Goal: Task Accomplishment & Management: Use online tool/utility

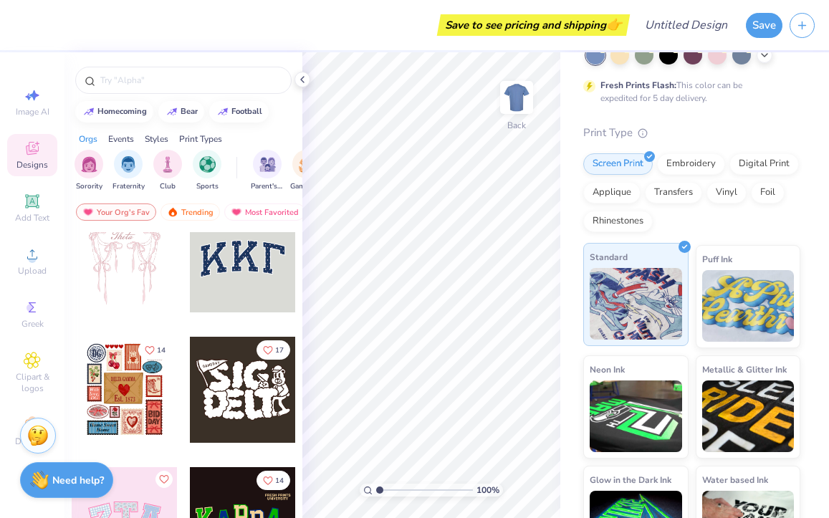
scroll to position [92, 0]
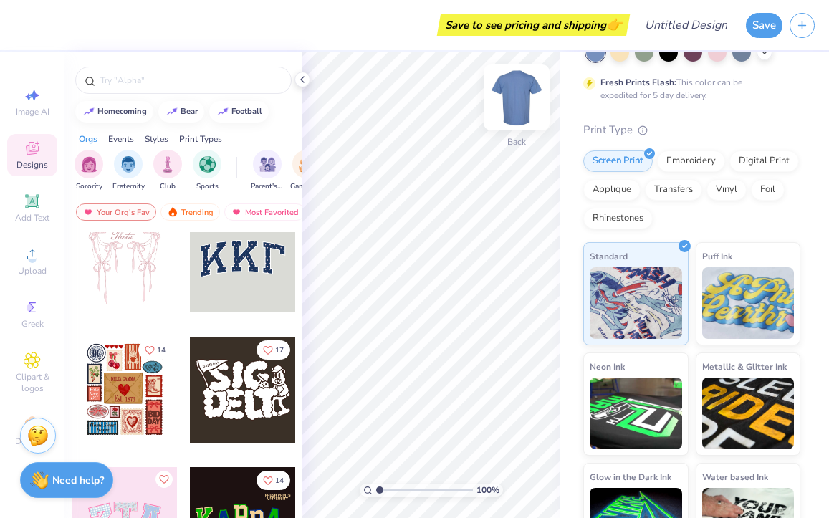
click at [524, 85] on img at bounding box center [516, 97] width 57 height 57
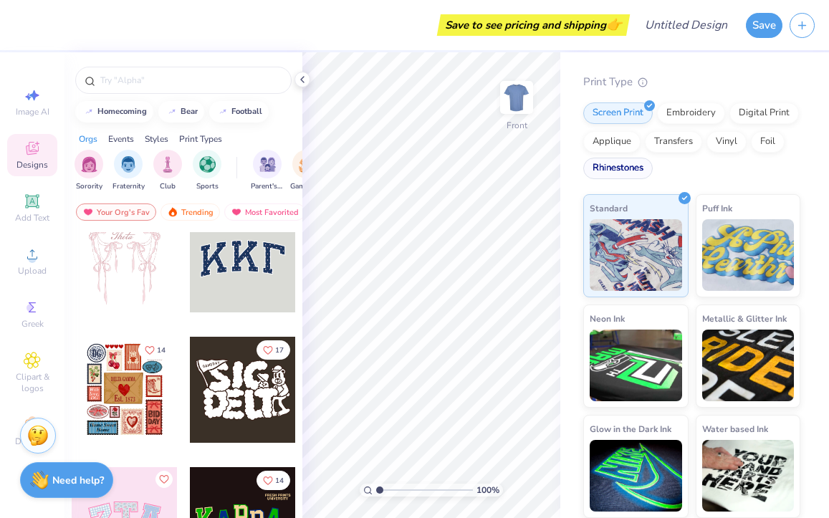
scroll to position [0, 0]
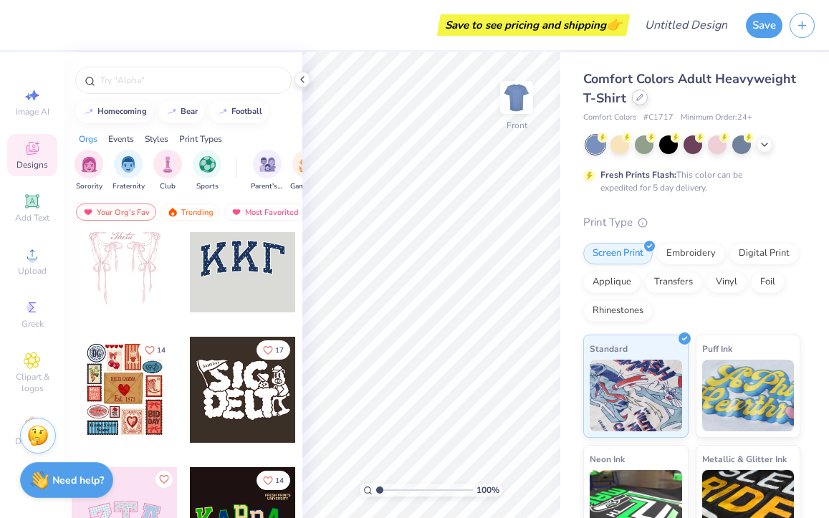
click at [639, 97] on icon at bounding box center [639, 97] width 7 height 7
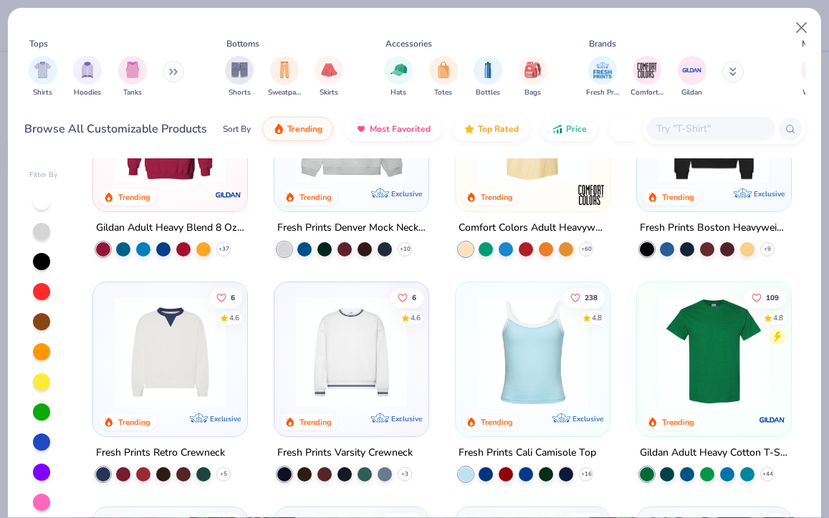
scroll to position [129, 0]
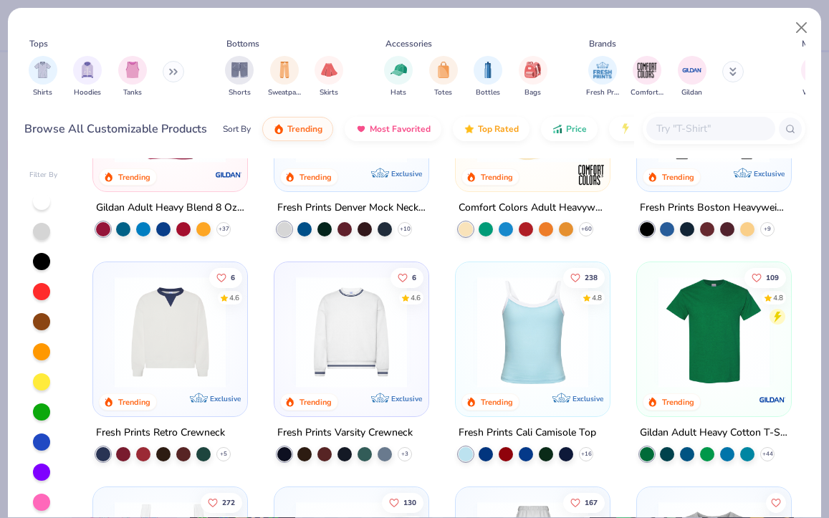
click at [215, 331] on img at bounding box center [170, 332] width 125 height 111
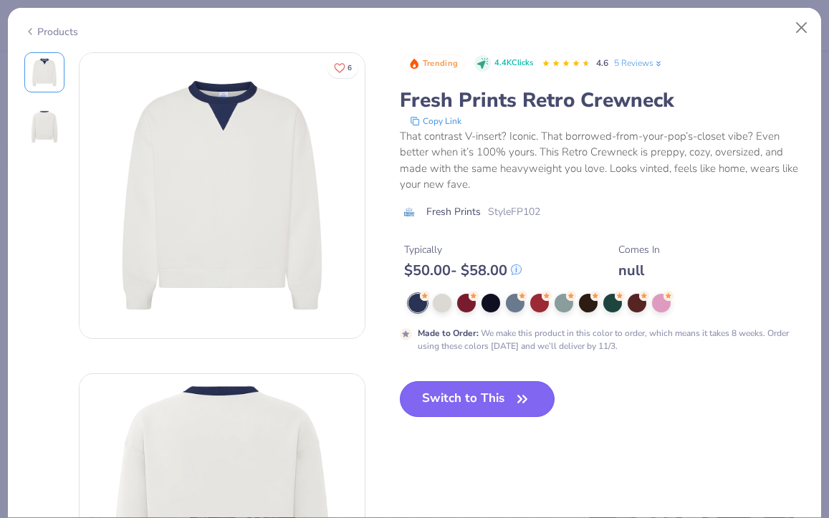
click at [452, 409] on button "Switch to This" at bounding box center [478, 399] width 156 height 36
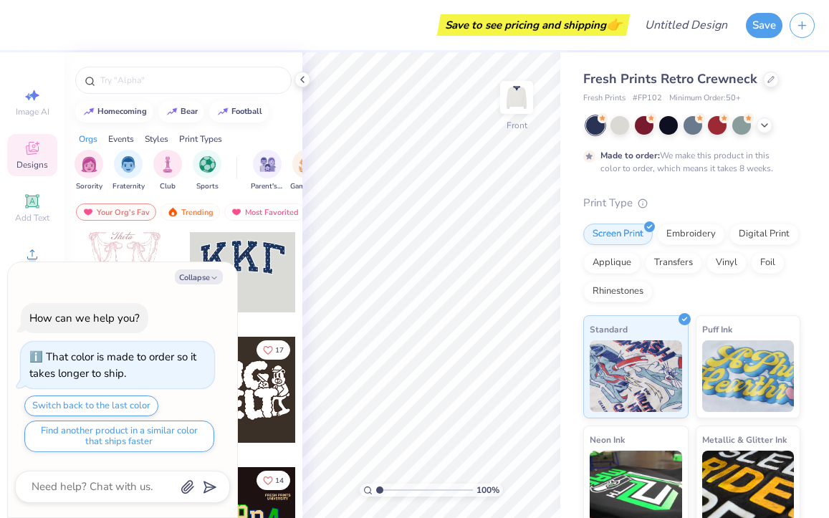
click at [257, 277] on div at bounding box center [243, 259] width 106 height 106
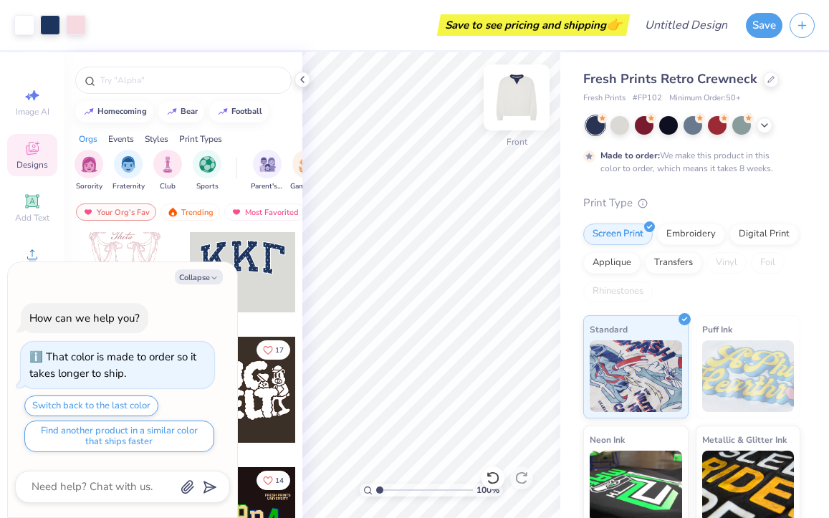
click at [515, 122] on div at bounding box center [517, 98] width 66 height 66
click at [259, 285] on div at bounding box center [243, 259] width 106 height 106
click at [514, 105] on img at bounding box center [516, 97] width 57 height 57
click at [517, 107] on img at bounding box center [516, 97] width 57 height 57
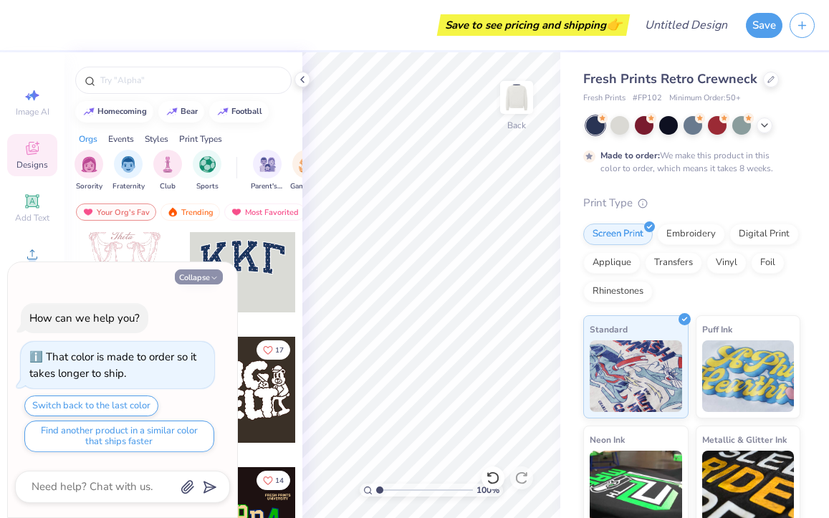
click at [215, 274] on icon "button" at bounding box center [214, 278] width 9 height 9
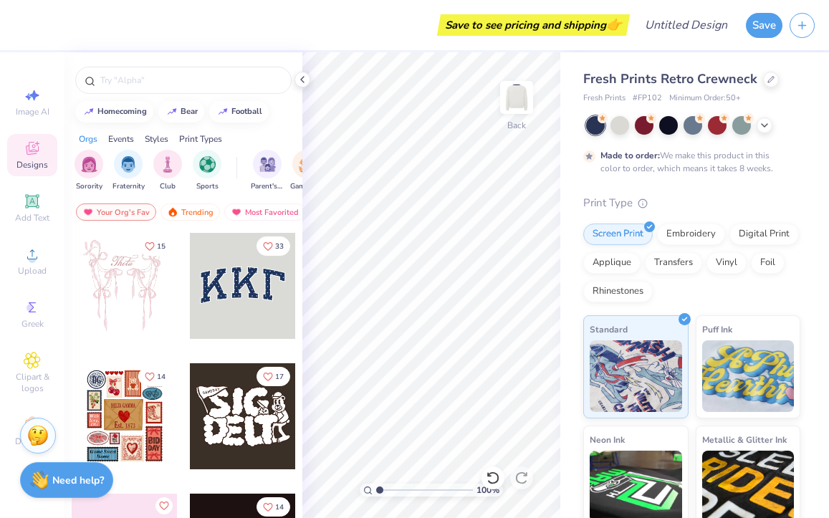
click at [240, 273] on div at bounding box center [243, 286] width 106 height 106
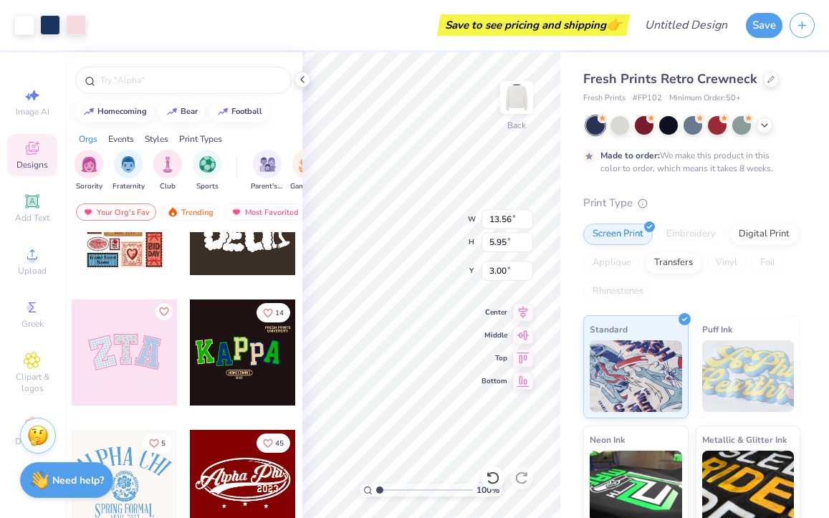
scroll to position [163, 0]
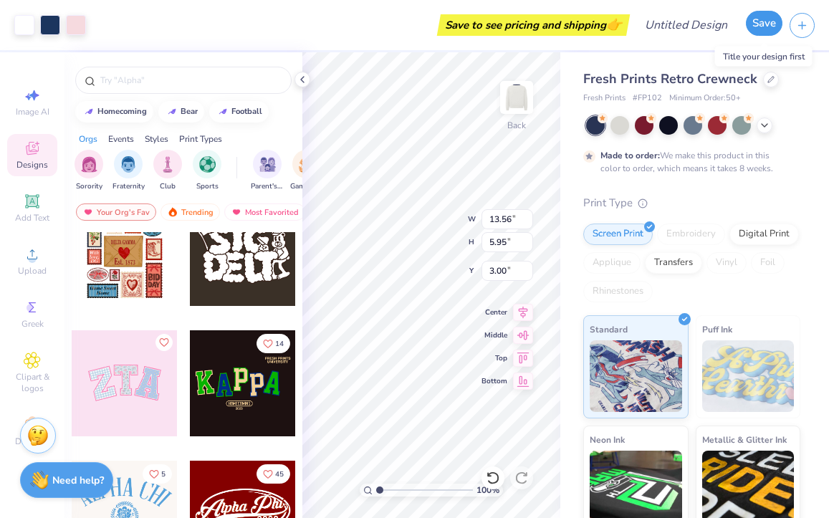
click at [760, 32] on button "Save" at bounding box center [764, 23] width 37 height 25
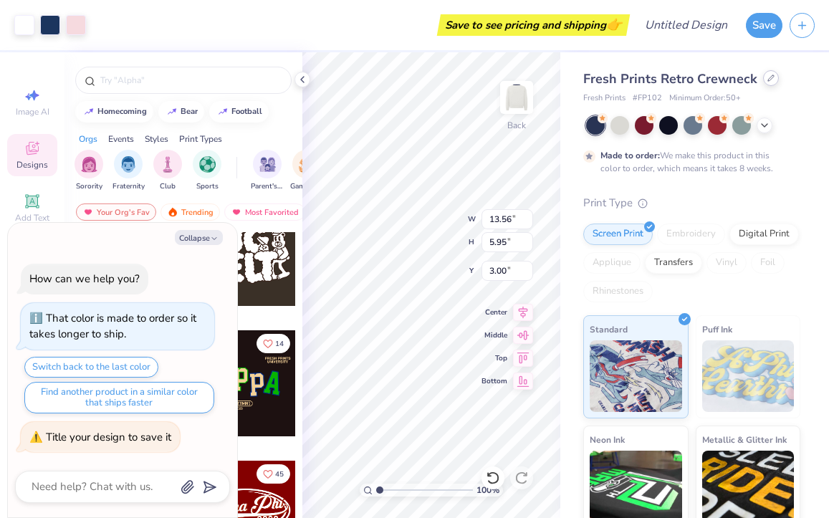
click at [770, 78] on icon at bounding box center [771, 78] width 7 height 7
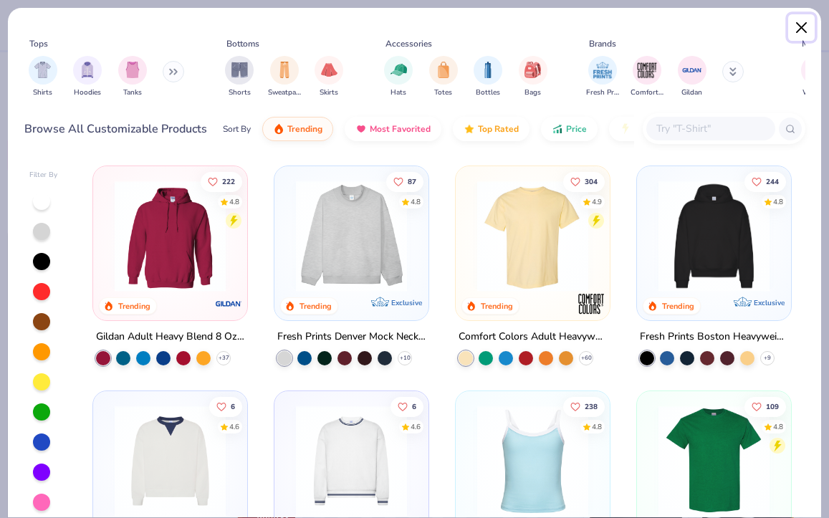
click at [795, 24] on button "Close" at bounding box center [801, 27] width 27 height 27
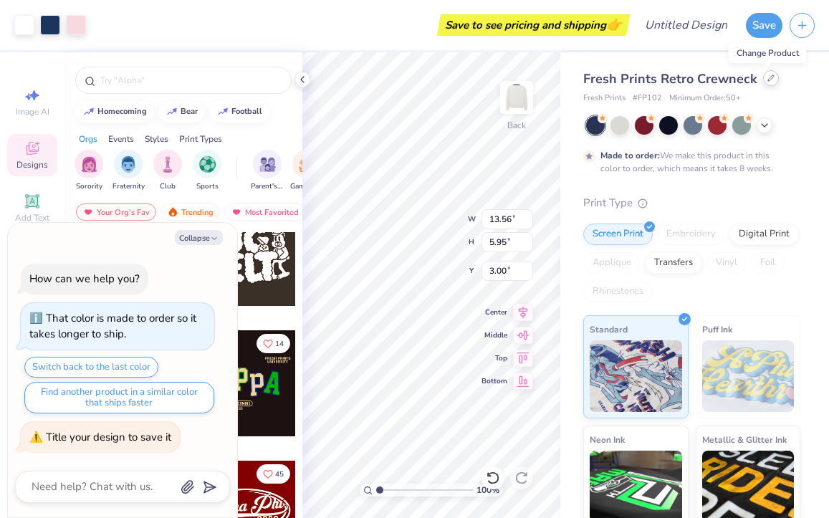
click at [766, 74] on div at bounding box center [771, 78] width 16 height 16
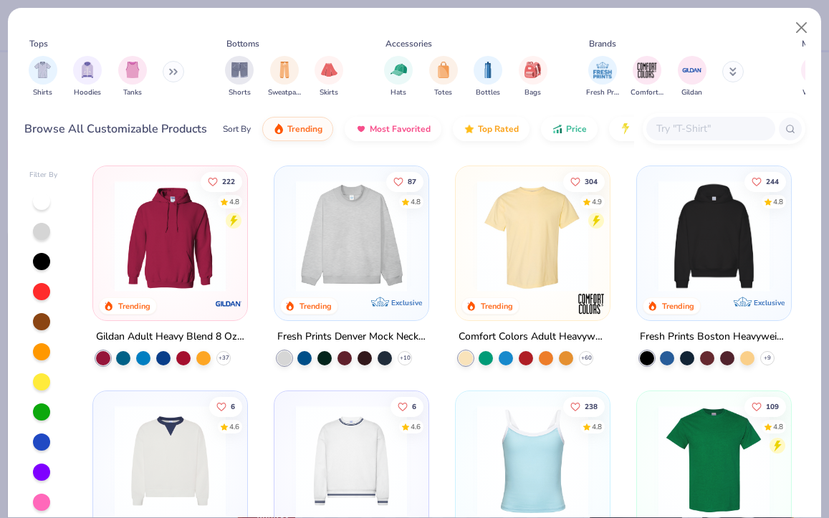
click at [383, 451] on img at bounding box center [351, 461] width 125 height 111
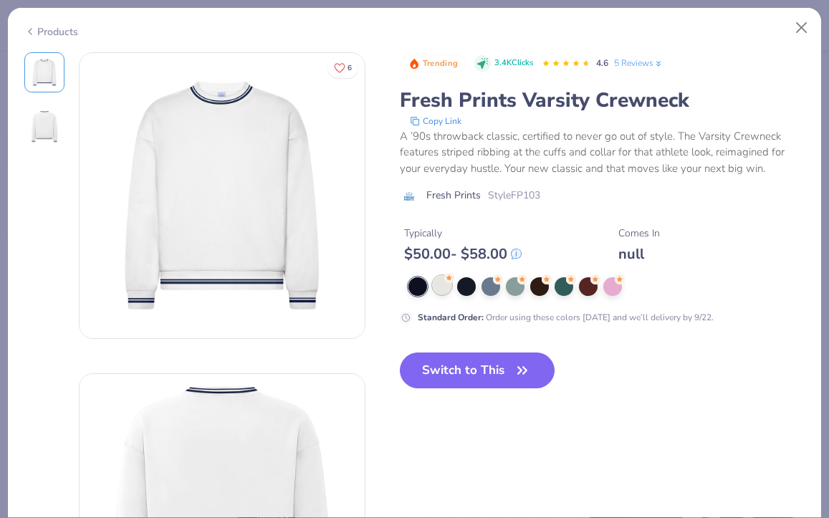
click at [440, 287] on div at bounding box center [442, 285] width 19 height 19
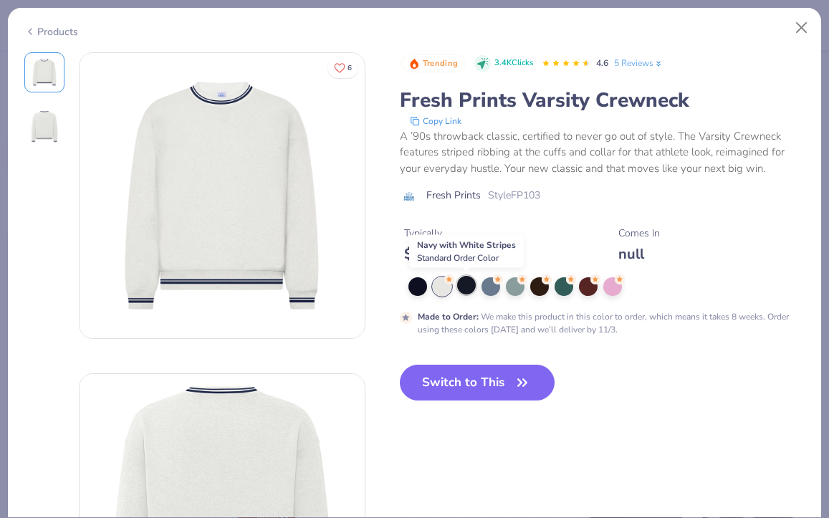
click at [473, 287] on div at bounding box center [466, 285] width 19 height 19
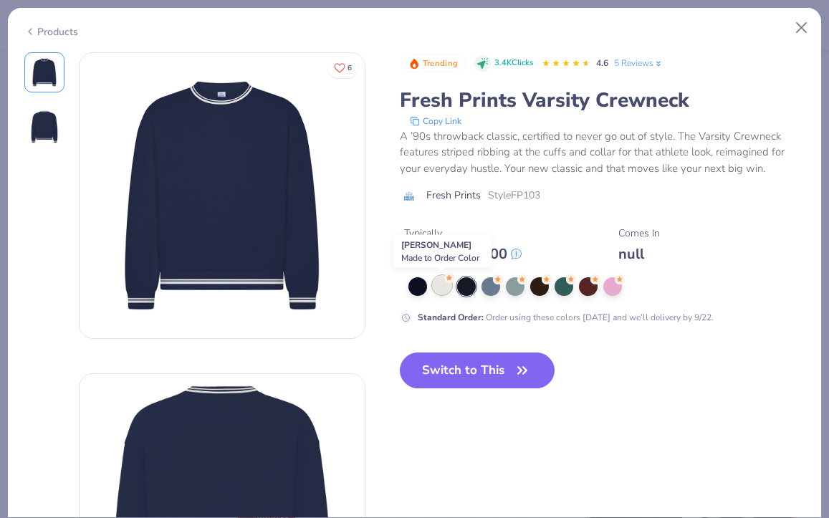
click at [444, 283] on div at bounding box center [442, 285] width 19 height 19
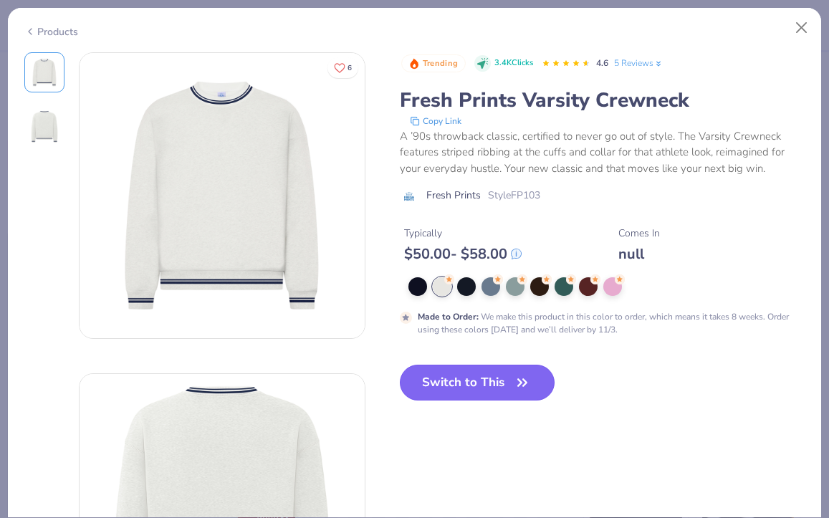
click at [467, 389] on button "Switch to This" at bounding box center [478, 383] width 156 height 36
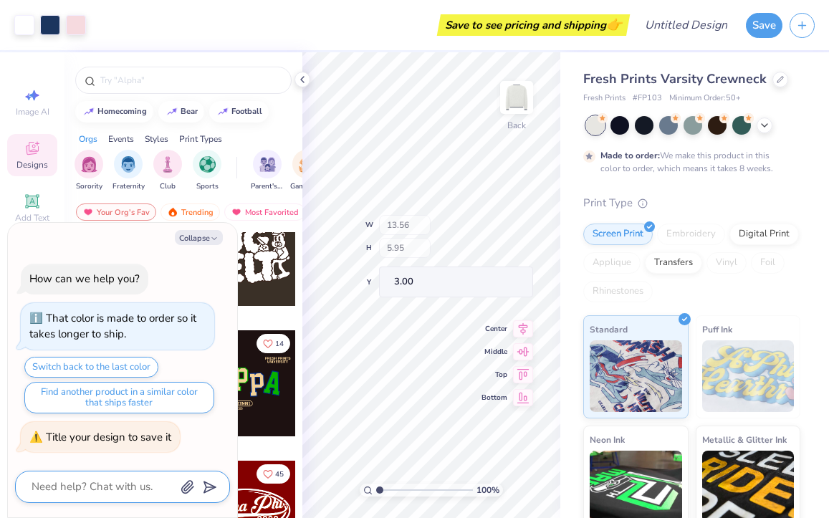
click at [128, 486] on textarea at bounding box center [102, 486] width 145 height 19
click at [305, 80] on icon at bounding box center [302, 79] width 11 height 11
type textarea "x"
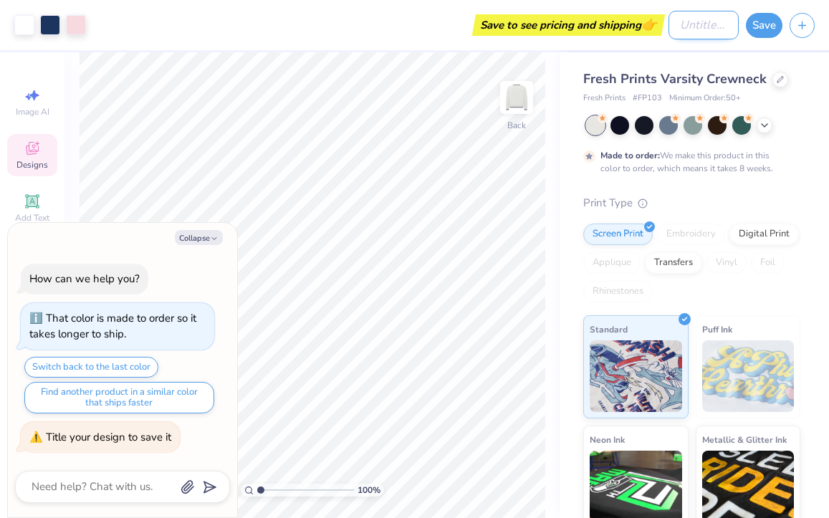
click at [702, 24] on input "Design Title" at bounding box center [704, 25] width 70 height 29
type input "D"
type textarea "x"
type input "DG"
type textarea "x"
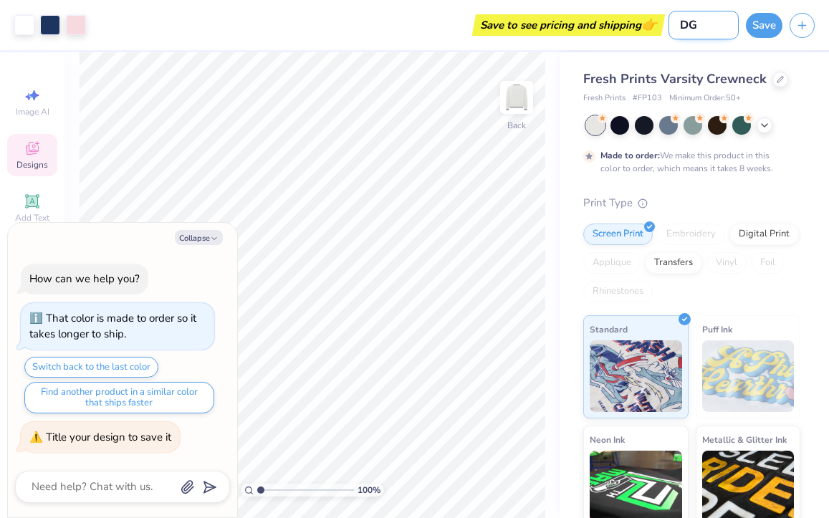
type input "DG"
type textarea "x"
type input "DG"
type textarea "x"
type input "D"
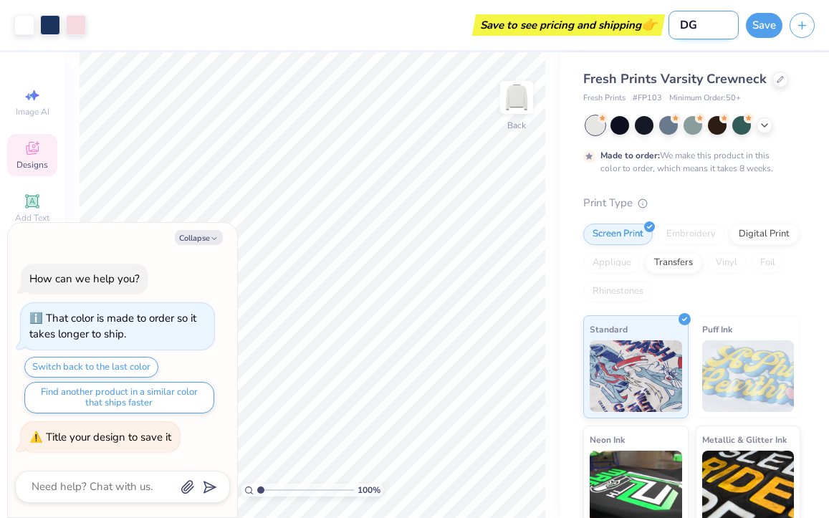
type textarea "x"
type input "p"
type textarea "x"
type input "po"
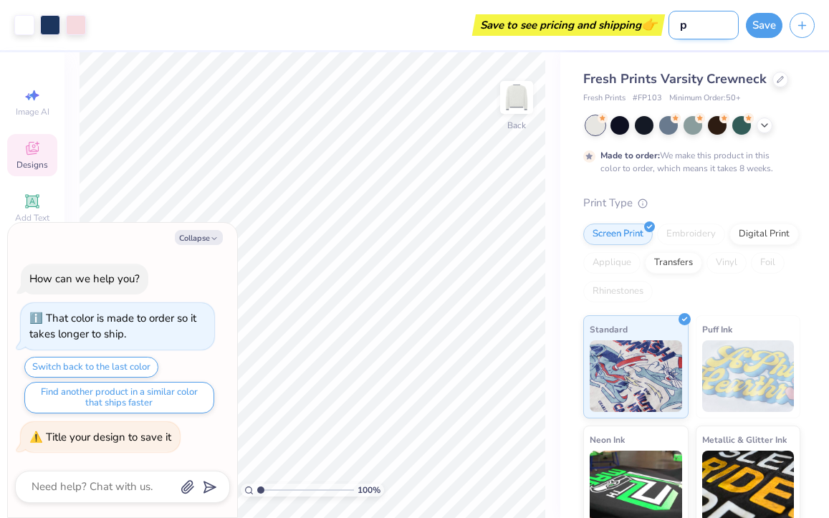
type textarea "x"
type input "pol"
type textarea "x"
type input "polk"
type textarea "x"
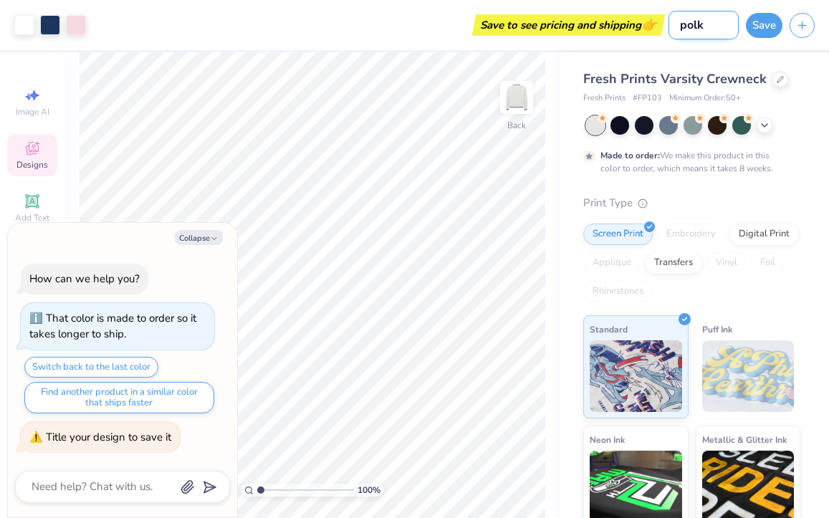
type input "polka"
type textarea "x"
type input "polka"
type textarea "x"
type input "polka c"
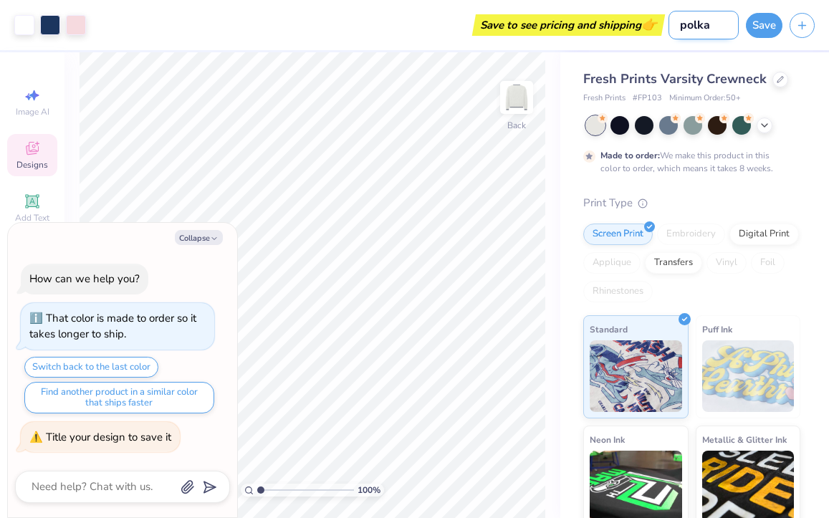
type textarea "x"
type input "polka crte"
type textarea "x"
type input "polka crtew"
type textarea "x"
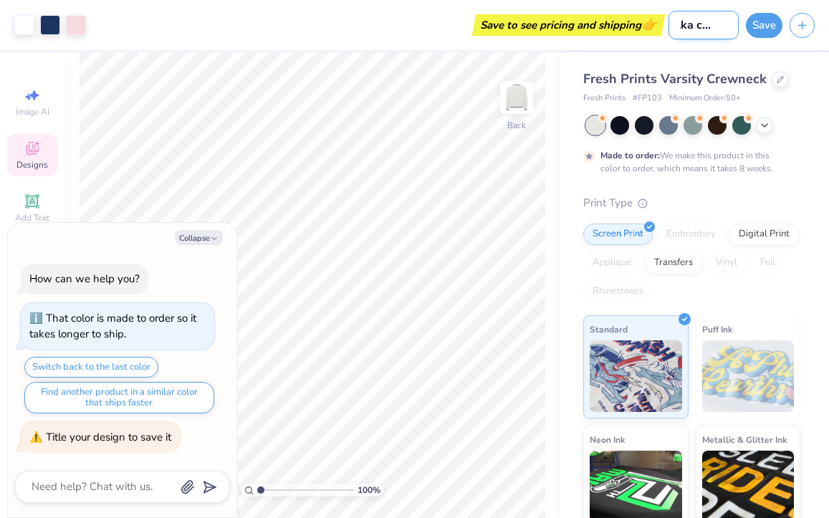
type input "polka crtewn"
type textarea "x"
type input "polka crtewne"
type textarea "x"
type input "polka crtewnec"
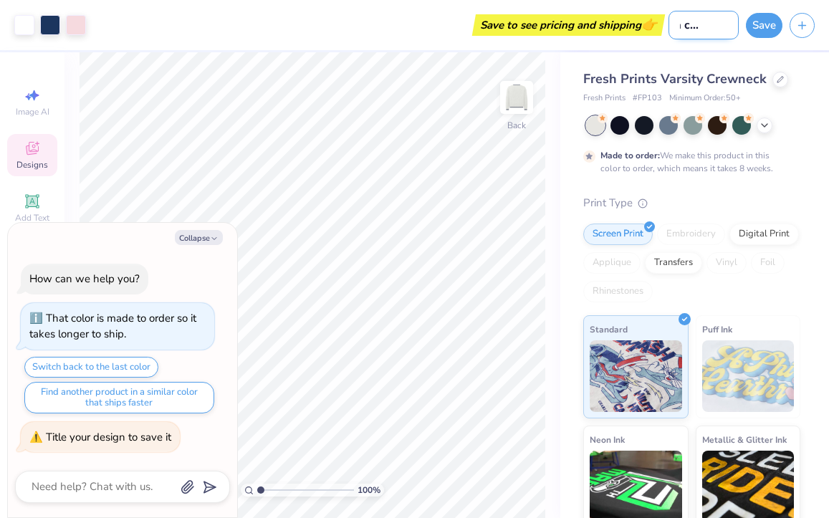
type textarea "x"
type input "polka crtewne"
type textarea "x"
type input "polka crtewn"
type textarea "x"
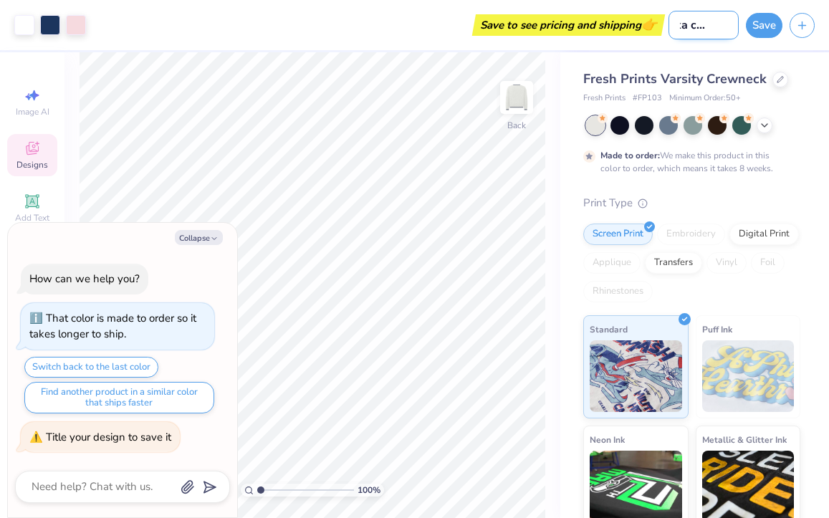
type input "polka crtew"
type textarea "x"
type input "polka crte"
type textarea "x"
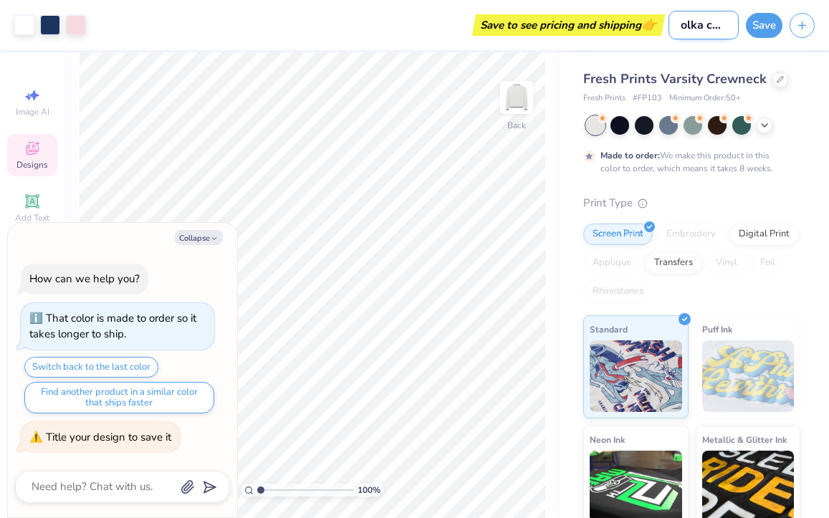
scroll to position [0, 0]
type input "polka crt"
type textarea "x"
type input "polka cr"
type textarea "x"
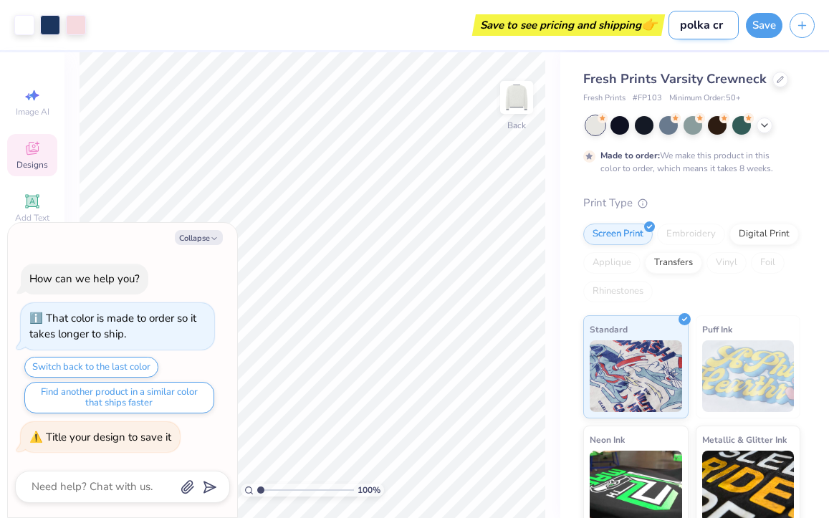
type input "polka cre"
type textarea "x"
type input "polka crew"
type textarea "x"
type input "polka crewn"
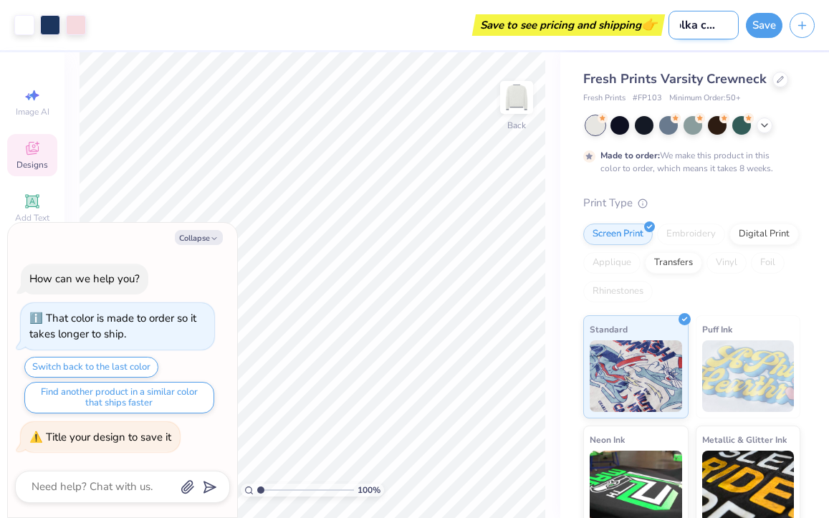
type textarea "x"
type input "polka crewne"
type textarea "x"
type input "polka crewnec"
type textarea "x"
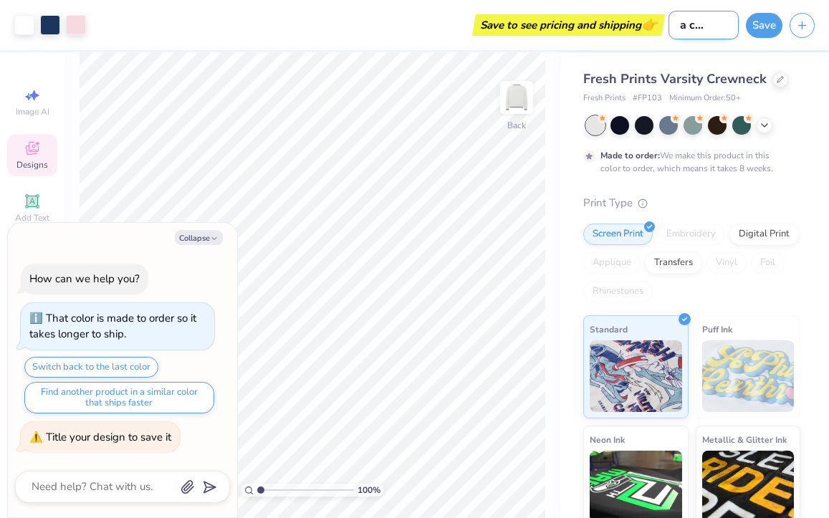
type input "polka crewneck"
type textarea "x"
type input "polka crewneck"
click at [748, 26] on button "Save" at bounding box center [764, 23] width 37 height 25
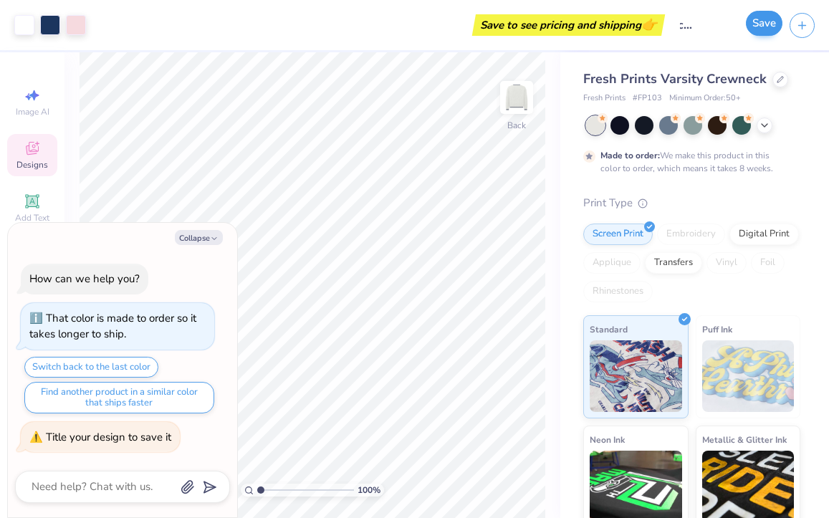
scroll to position [0, 0]
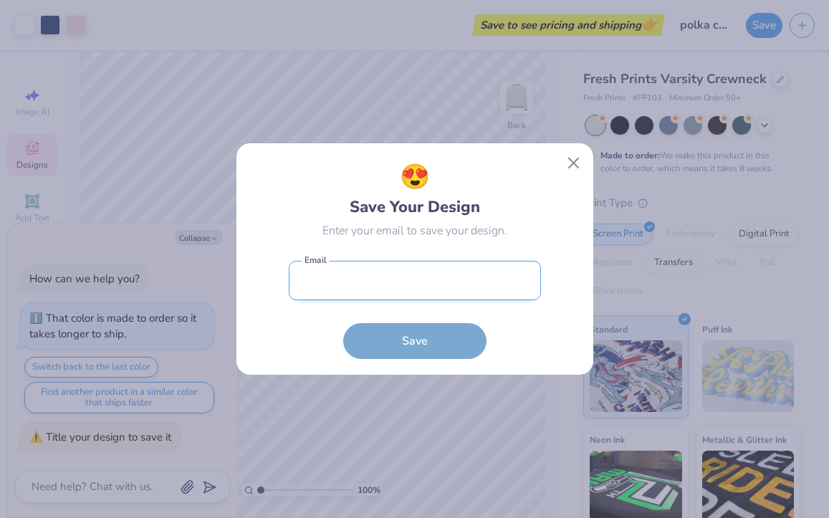
click at [439, 285] on input "email" at bounding box center [415, 280] width 252 height 39
type input "[EMAIL_ADDRESS][DOMAIN_NAME]"
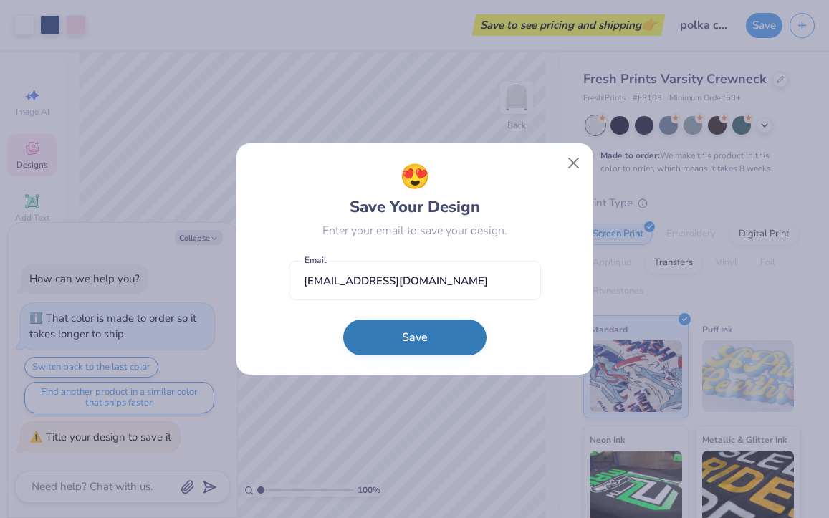
click at [401, 345] on button "Save" at bounding box center [414, 338] width 143 height 36
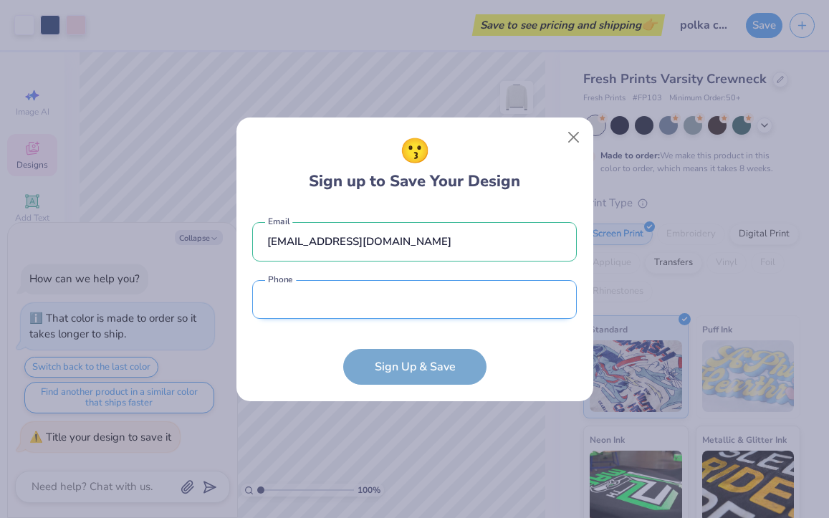
click at [380, 284] on input "tel" at bounding box center [414, 299] width 325 height 39
type input "[PHONE_NUMBER]"
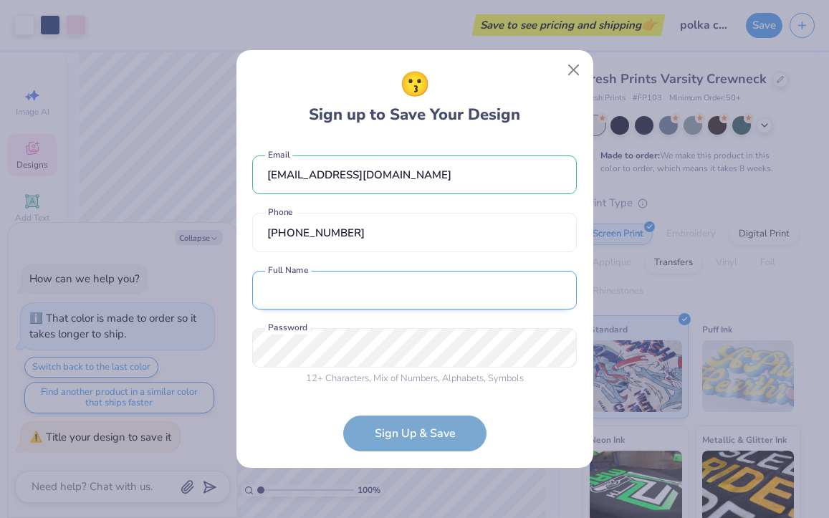
click at [371, 300] on input "text" at bounding box center [414, 290] width 325 height 39
type input "[PERSON_NAME]"
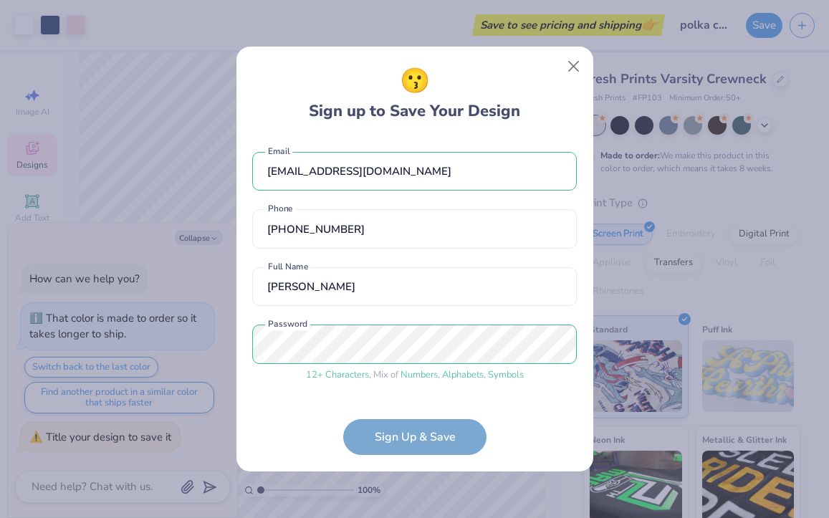
scroll to position [47, 0]
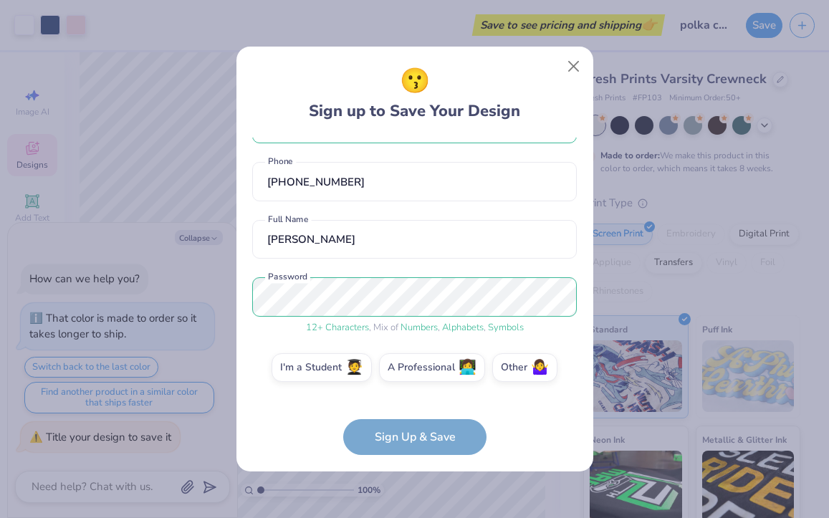
click at [419, 440] on form "[EMAIL_ADDRESS][DOMAIN_NAME] Email [PHONE_NUMBER] Phone [PERSON_NAME] Full Name…" at bounding box center [414, 297] width 325 height 318
click at [360, 355] on label "I'm a Student 🧑‍🎓" at bounding box center [322, 365] width 100 height 29
click at [410, 414] on input "I'm a Student 🧑‍🎓" at bounding box center [414, 418] width 9 height 9
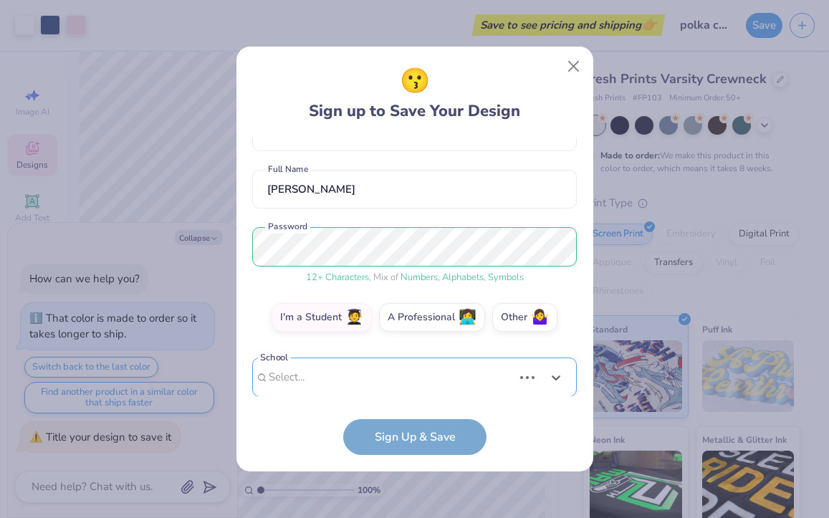
click at [364, 363] on div "Use Up and Down to choose options, press Enter to select the currently focused …" at bounding box center [414, 399] width 325 height 82
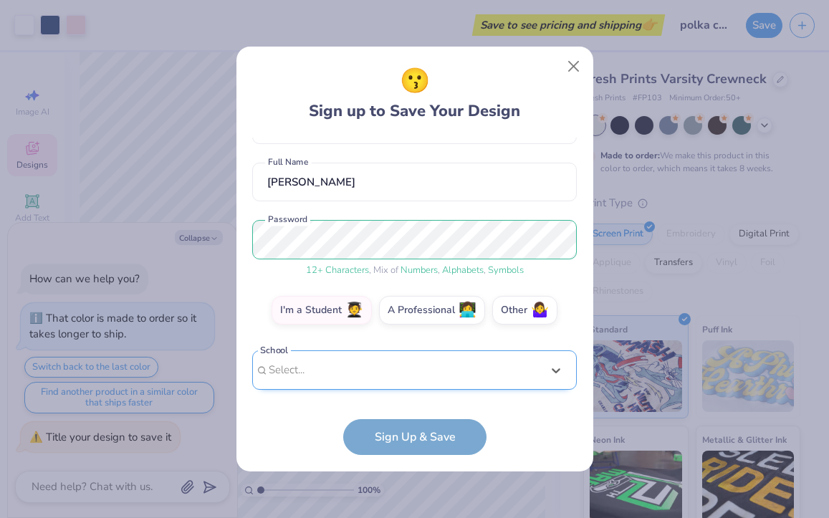
click at [411, 161] on div "[EMAIL_ADDRESS][DOMAIN_NAME] Email [PHONE_NUMBER] Phone [PERSON_NAME] Full Name…" at bounding box center [414, 267] width 325 height 259
click at [294, 373] on div "Select is focused ,type to refine list, press Down to open the menu, Select..." at bounding box center [414, 369] width 325 height 39
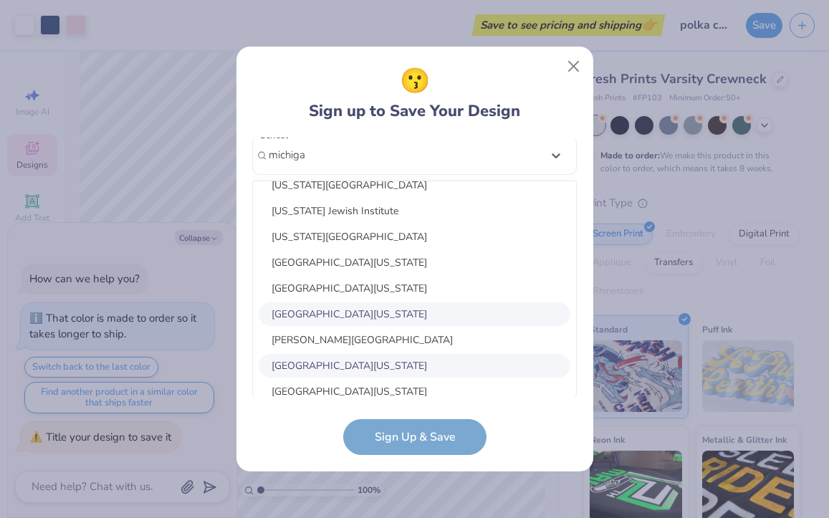
scroll to position [19, 0]
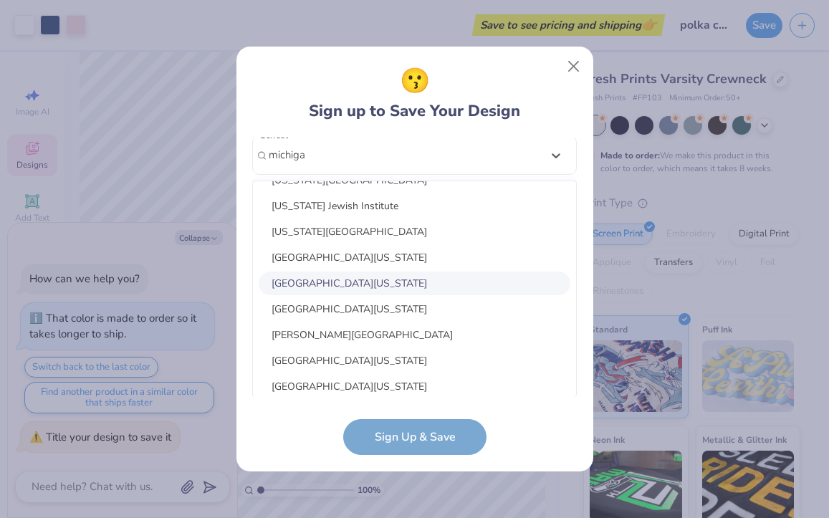
click at [371, 287] on div "[GEOGRAPHIC_DATA][US_STATE]" at bounding box center [415, 284] width 312 height 24
type input "michiga"
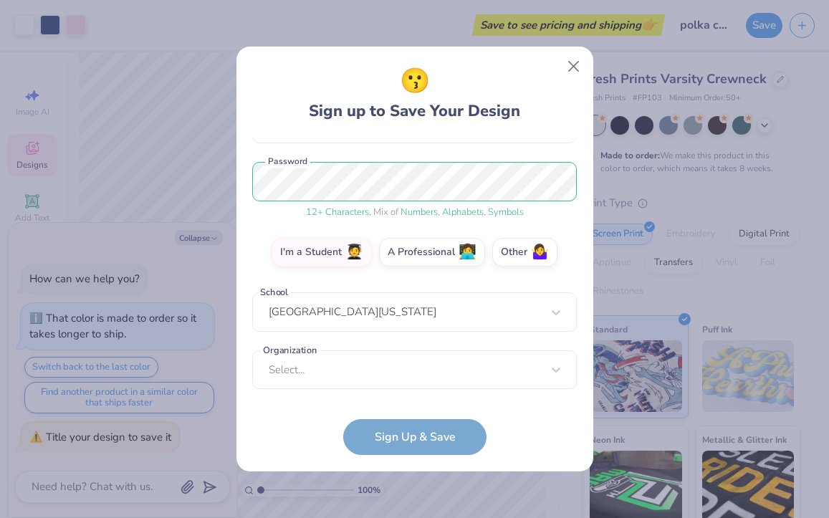
scroll to position [163, 0]
click at [394, 444] on form "[EMAIL_ADDRESS][DOMAIN_NAME] Email [PHONE_NUMBER] Phone [PERSON_NAME] Full Name…" at bounding box center [414, 297] width 325 height 318
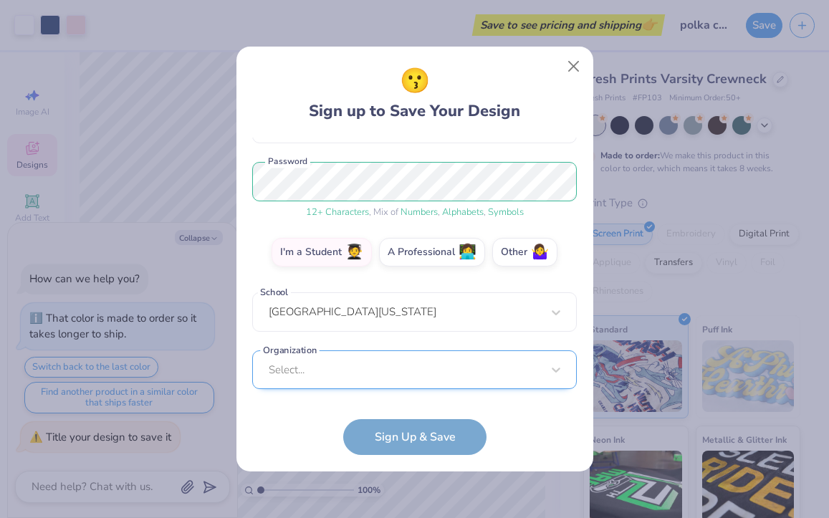
click at [356, 374] on div "Select..." at bounding box center [414, 369] width 325 height 39
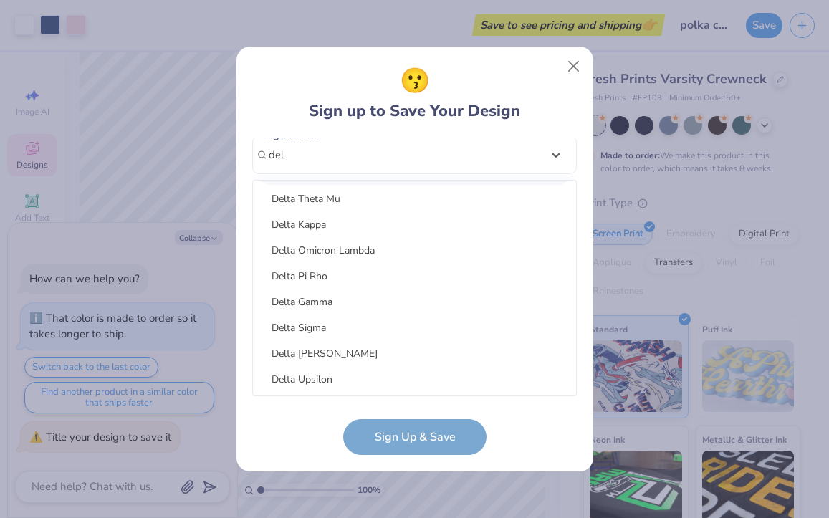
scroll to position [102, 0]
click at [338, 302] on div "Delta Gamma" at bounding box center [415, 303] width 312 height 24
type input "del"
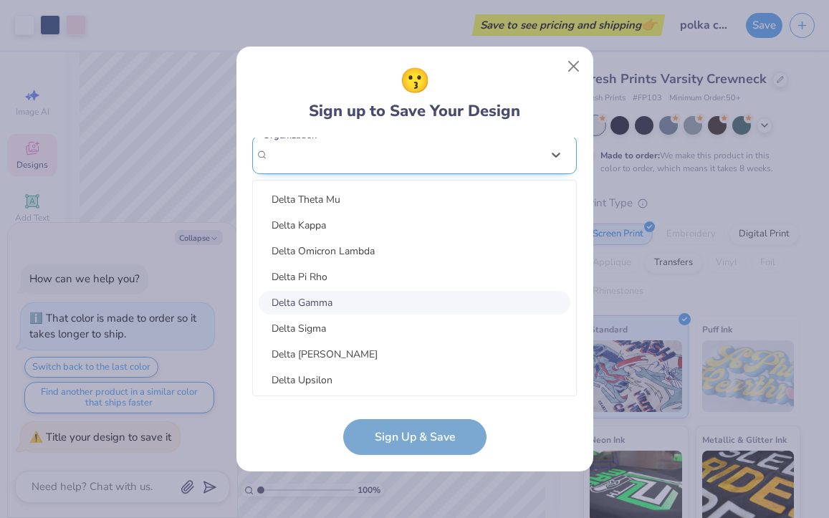
scroll to position [221, 0]
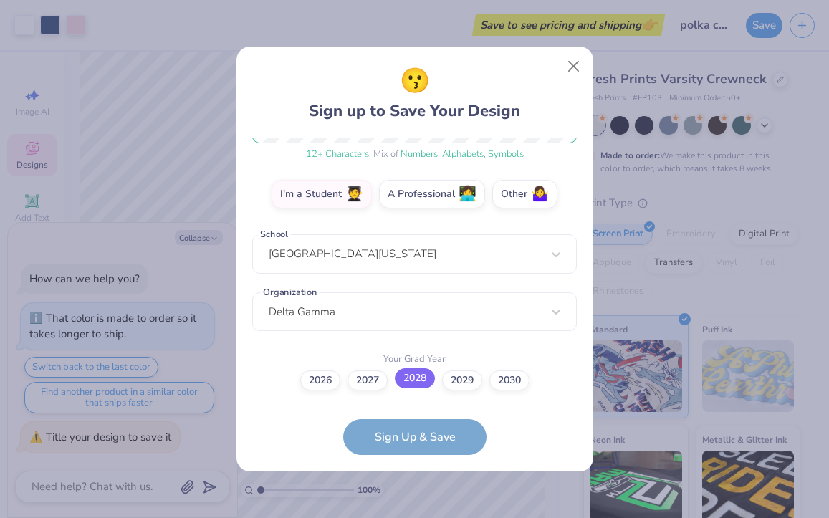
click at [398, 376] on label "2028" at bounding box center [415, 378] width 40 height 20
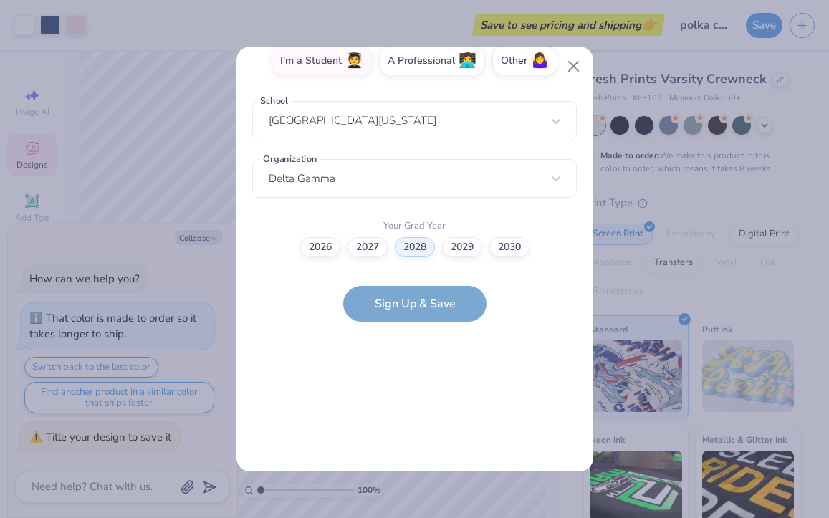
scroll to position [0, 0]
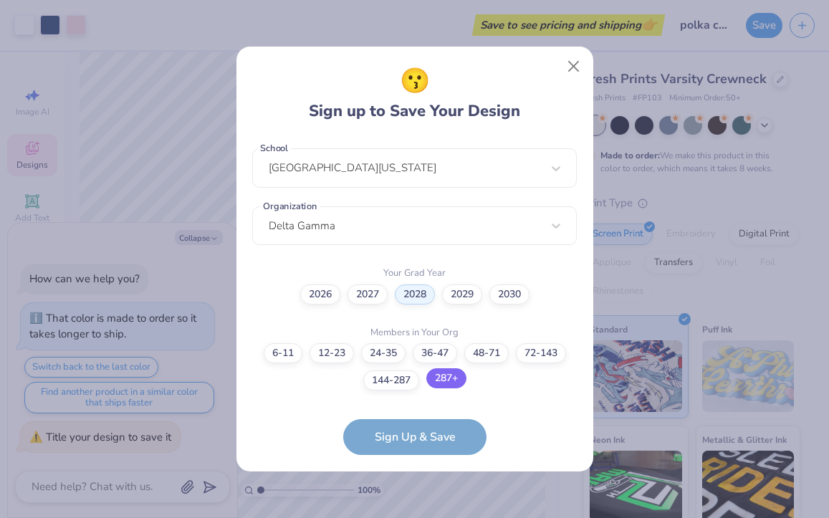
click at [430, 380] on label "287+" at bounding box center [446, 378] width 40 height 20
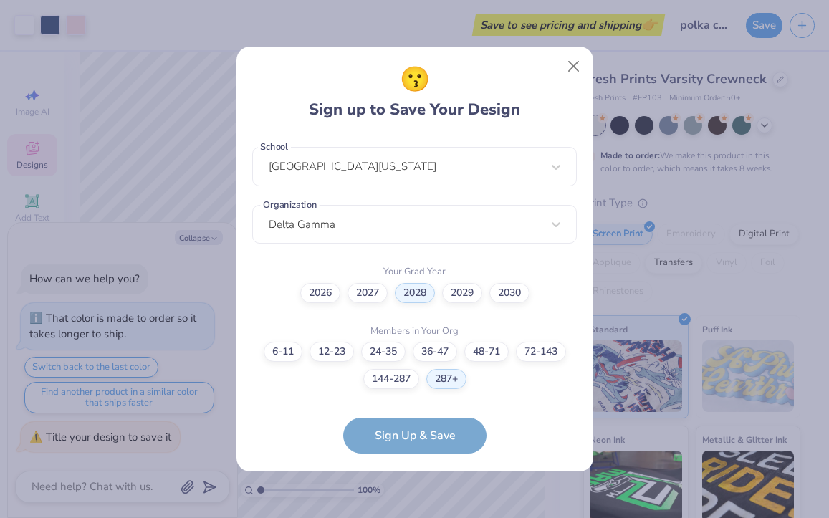
scroll to position [364, 0]
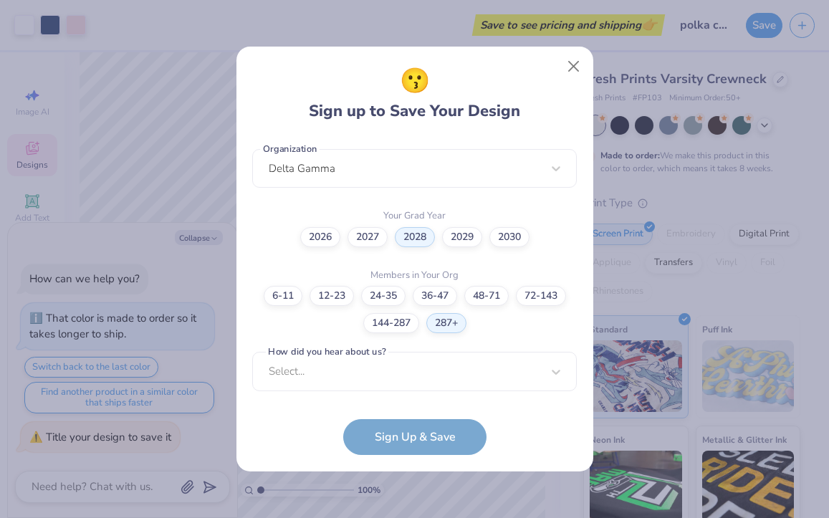
click at [390, 435] on form "[EMAIL_ADDRESS][DOMAIN_NAME] Email [PHONE_NUMBER] Phone [PERSON_NAME] Full Name…" at bounding box center [414, 297] width 325 height 318
click at [398, 378] on div "option Pinterest focused, 1 of 15. 15 results available. Use Up and Down to cho…" at bounding box center [414, 483] width 325 height 262
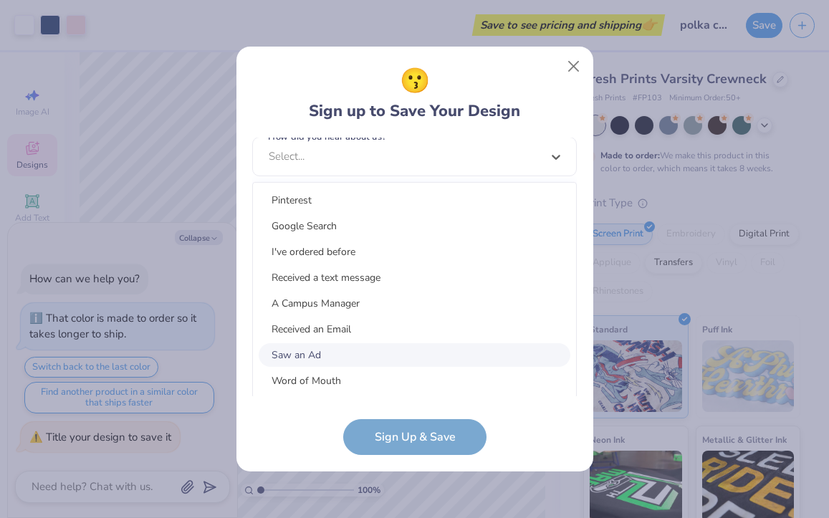
click at [375, 356] on div "Saw an Ad" at bounding box center [415, 355] width 312 height 24
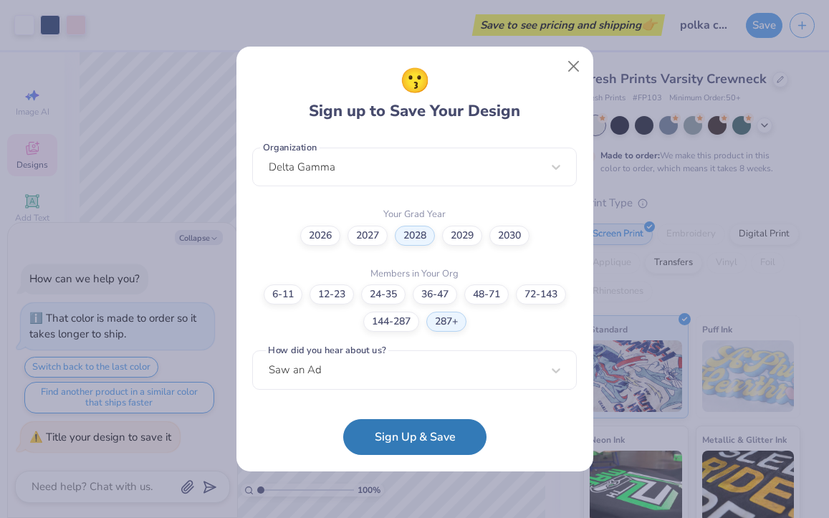
scroll to position [364, 0]
click at [376, 421] on button "Sign Up & Save" at bounding box center [414, 434] width 143 height 36
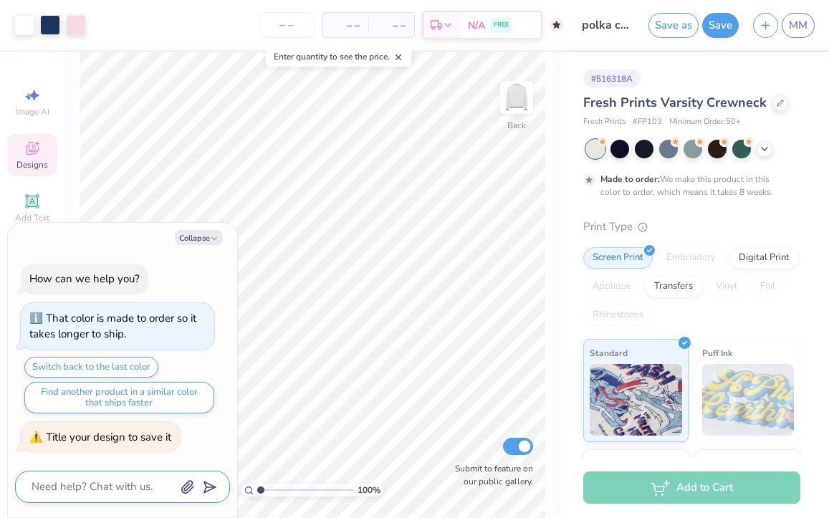
click at [102, 494] on textarea at bounding box center [102, 486] width 145 height 19
type textarea "x"
type textarea "c"
type textarea "x"
type textarea "ch"
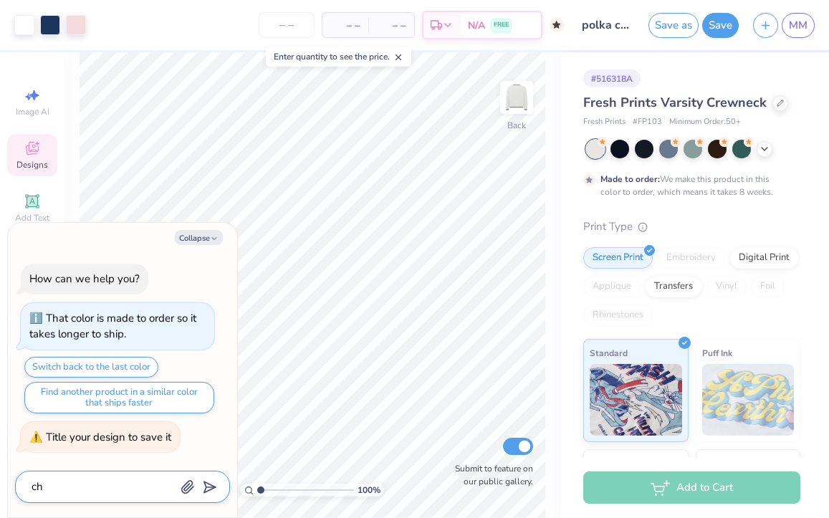
type textarea "x"
type textarea "cha"
type textarea "x"
type textarea "chan"
type textarea "x"
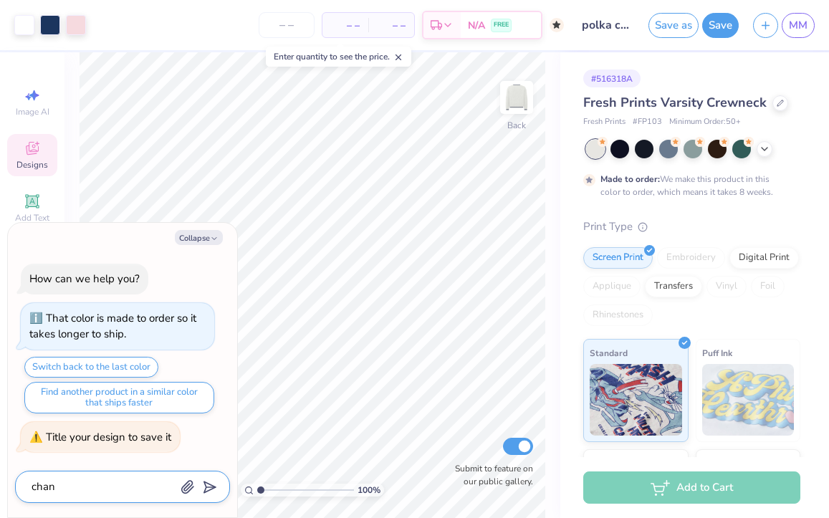
type textarea "[PERSON_NAME]"
type textarea "x"
type textarea "change"
type textarea "x"
type textarea "change"
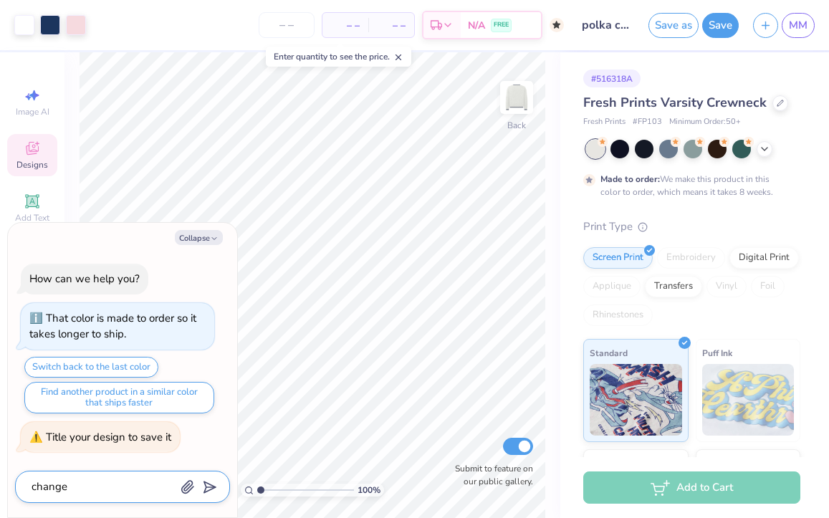
type textarea "x"
type textarea "change te"
type textarea "x"
type textarea "change tex"
type textarea "x"
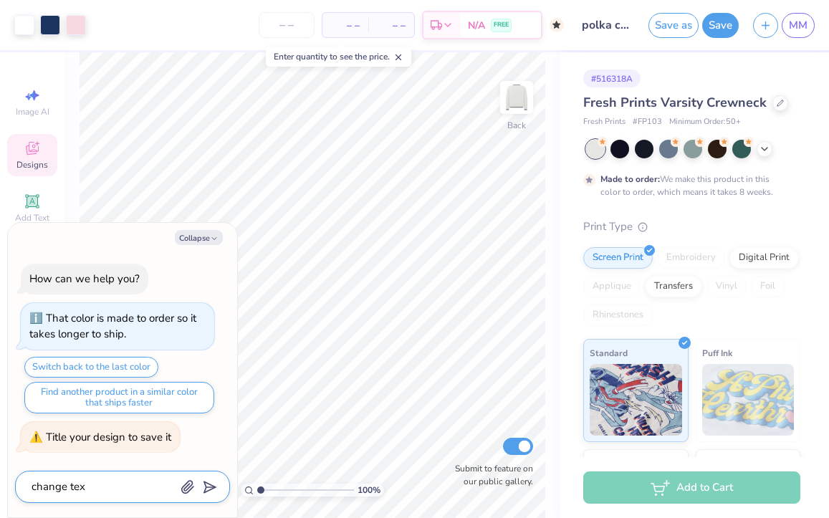
type textarea "change text"
type textarea "x"
type textarea "change text"
type textarea "x"
type textarea "change text t"
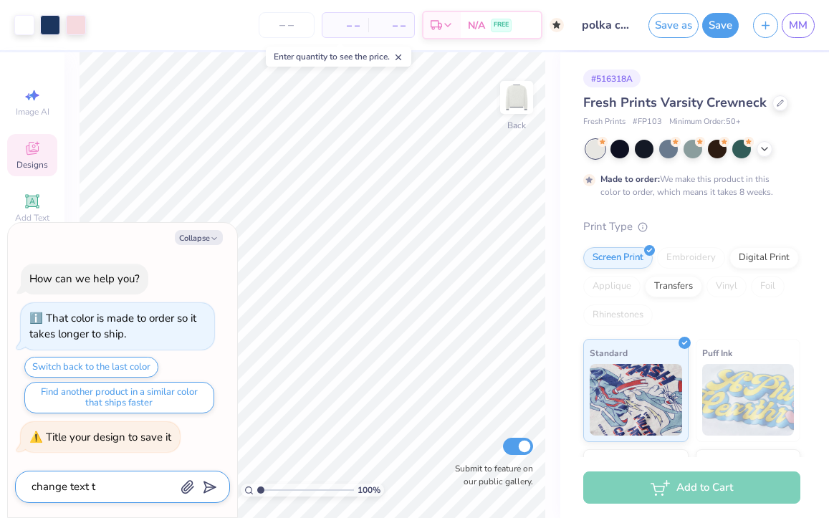
type textarea "x"
type textarea "change text to"
type textarea "x"
type textarea "change text to D"
type textarea "x"
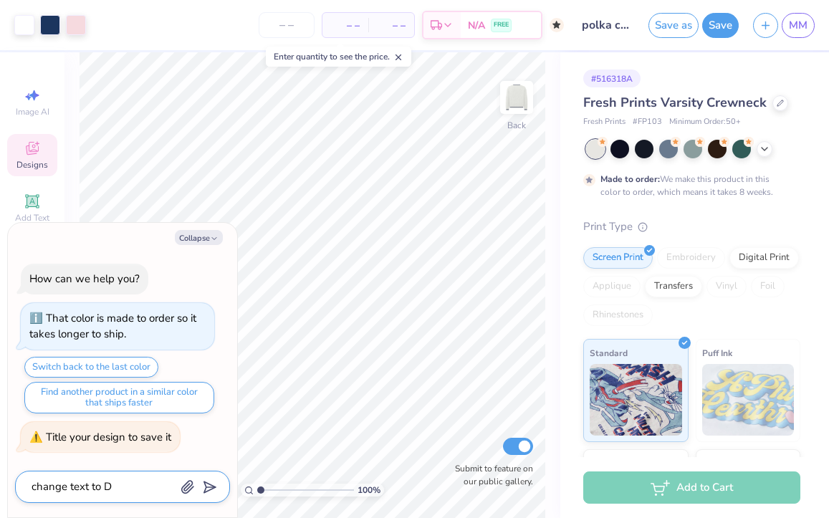
type textarea "change text to DS"
type textarea "x"
type textarea "change text to D"
type textarea "x"
type textarea "change text to DG"
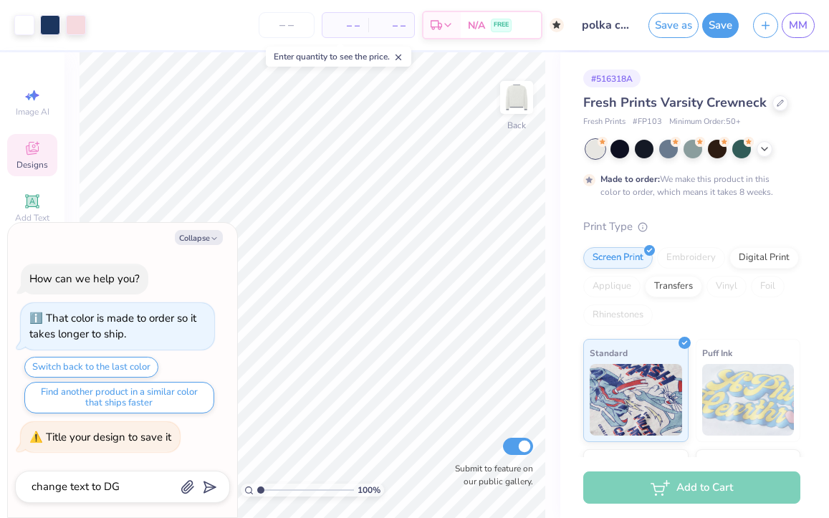
type textarea "x"
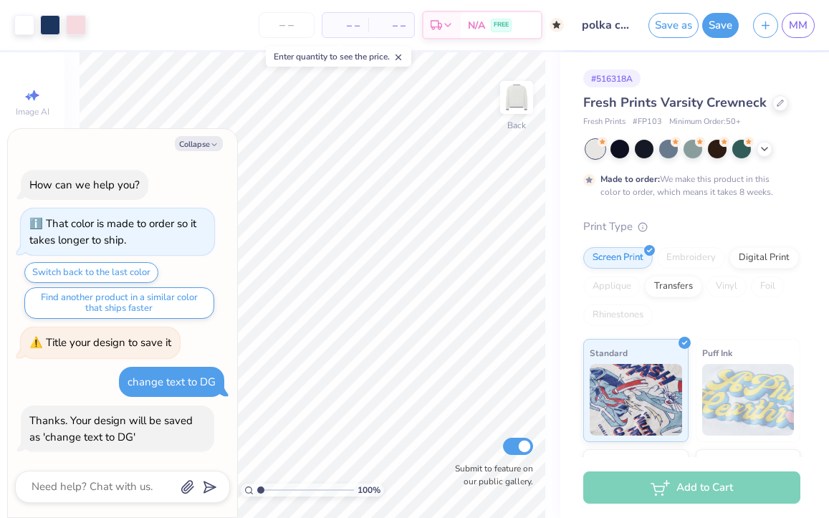
click at [212, 135] on div "Collapse How can we help you? That color is made to order so it takes longer to…" at bounding box center [122, 323] width 229 height 389
click at [209, 140] on button "Collapse" at bounding box center [199, 143] width 48 height 15
type textarea "x"
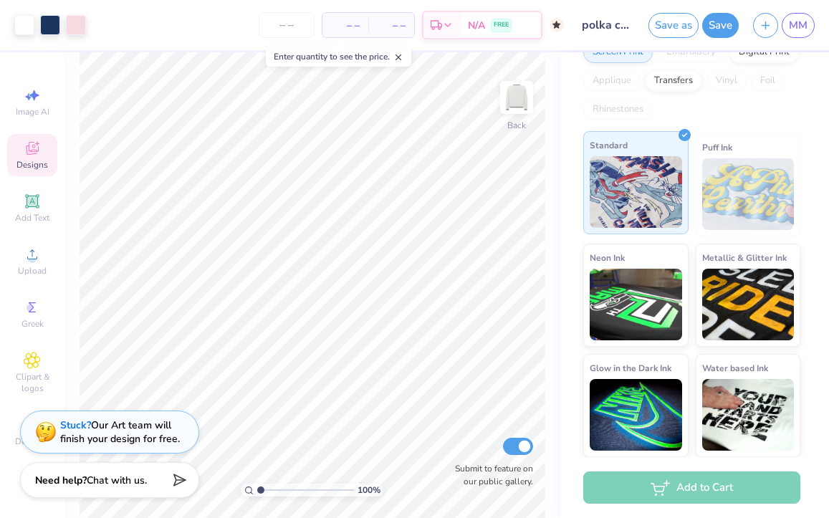
scroll to position [204, 0]
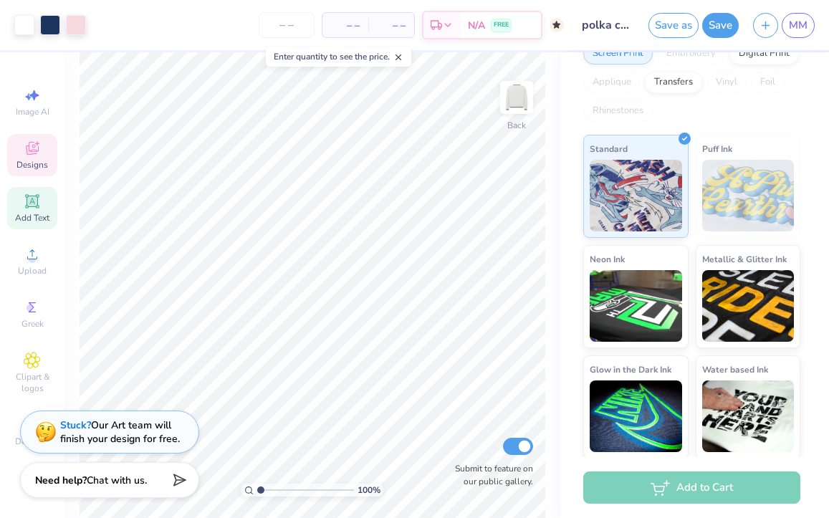
click at [32, 196] on icon at bounding box center [32, 201] width 11 height 11
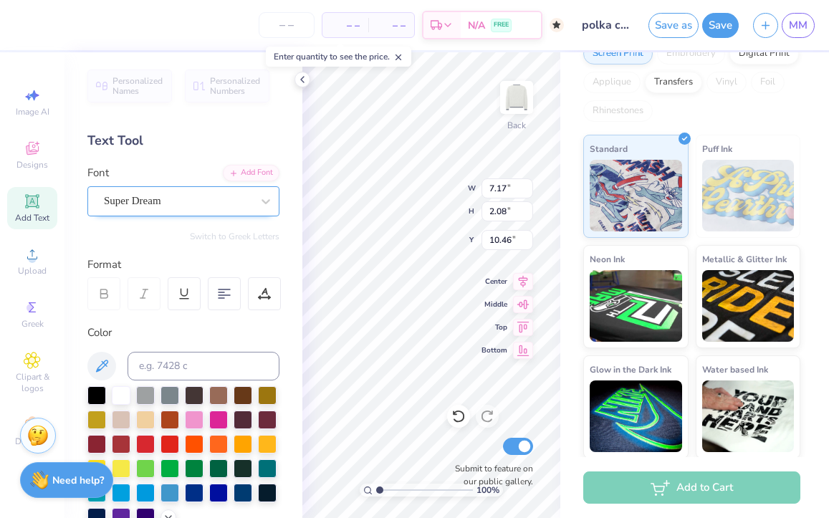
click at [235, 188] on div "Super Dream" at bounding box center [183, 201] width 192 height 30
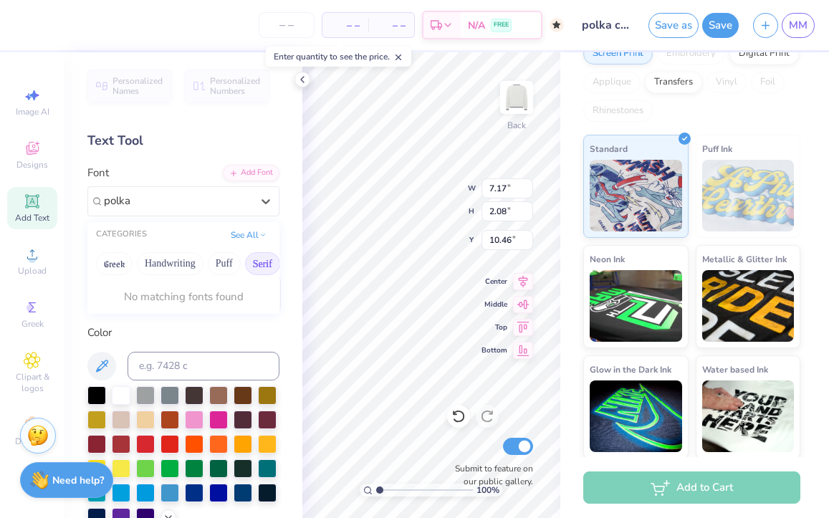
type input "polka"
type textarea "T"
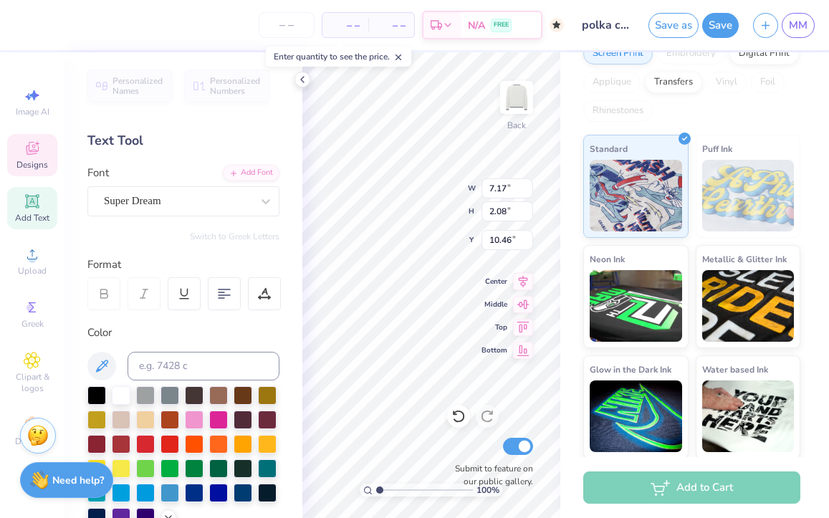
click at [14, 161] on div "Designs" at bounding box center [32, 155] width 50 height 42
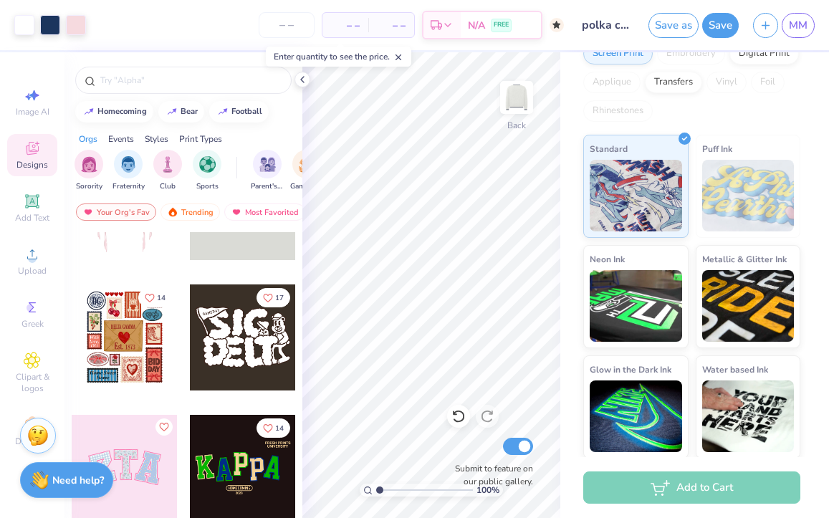
scroll to position [261, 0]
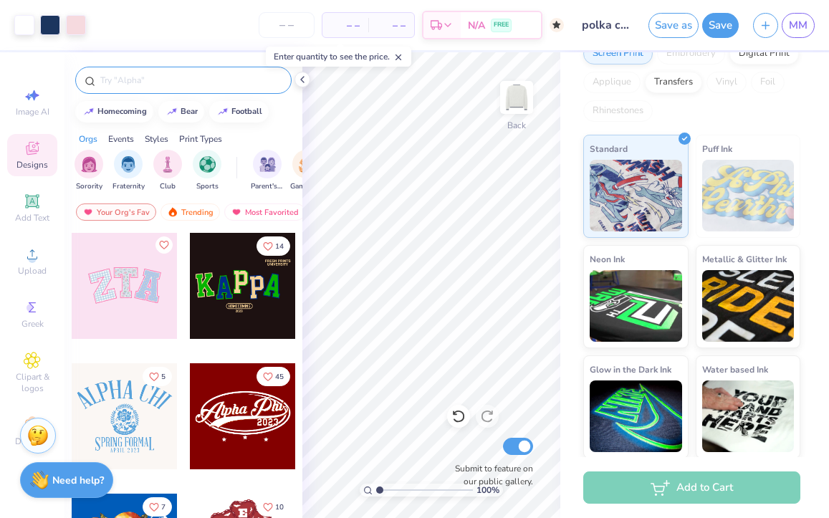
click at [200, 76] on input "text" at bounding box center [190, 80] width 183 height 14
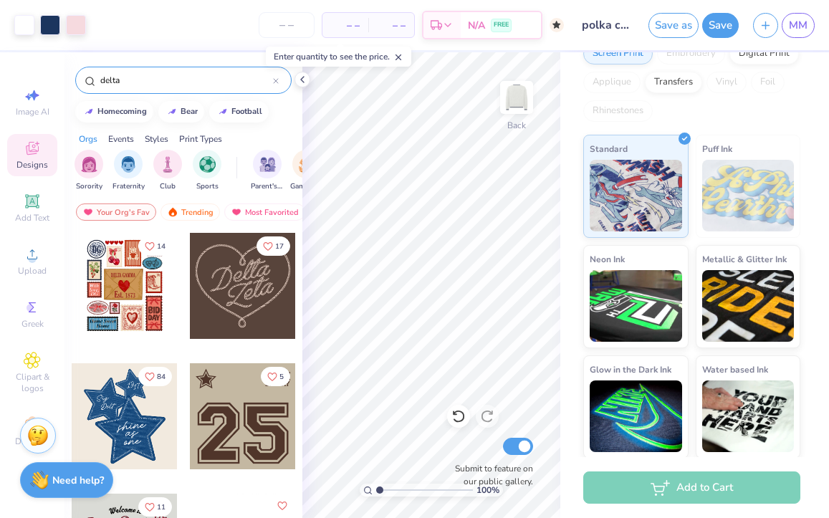
type input "delta"
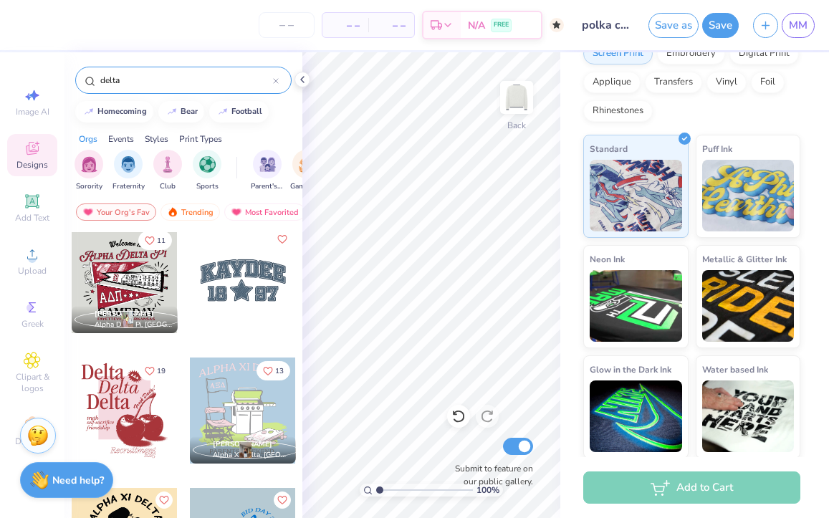
scroll to position [279, 0]
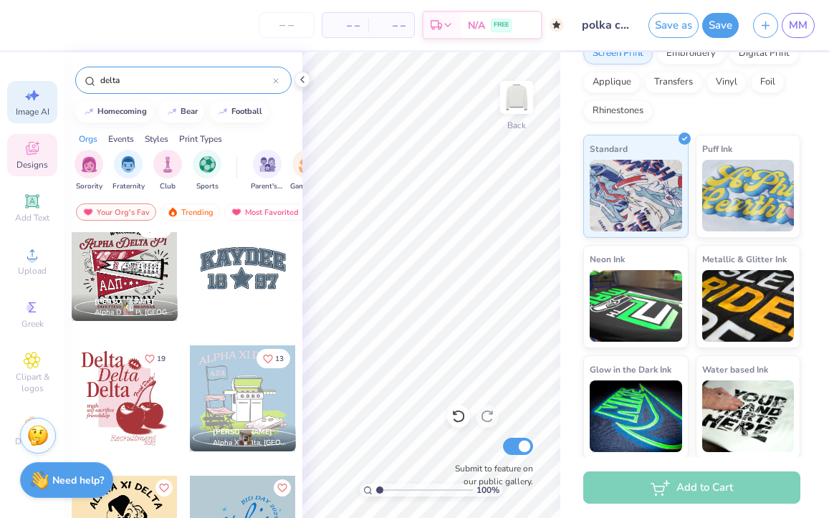
click at [29, 103] on icon at bounding box center [32, 95] width 17 height 17
select select "4"
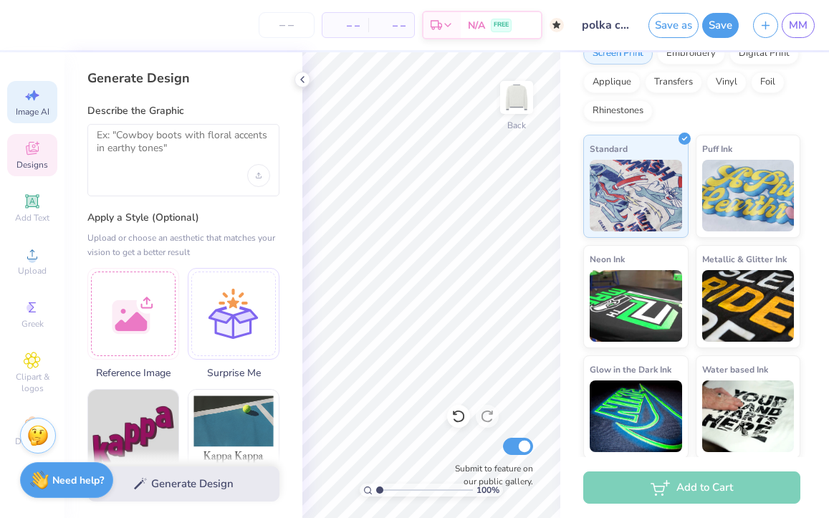
click at [24, 159] on span "Designs" at bounding box center [32, 164] width 32 height 11
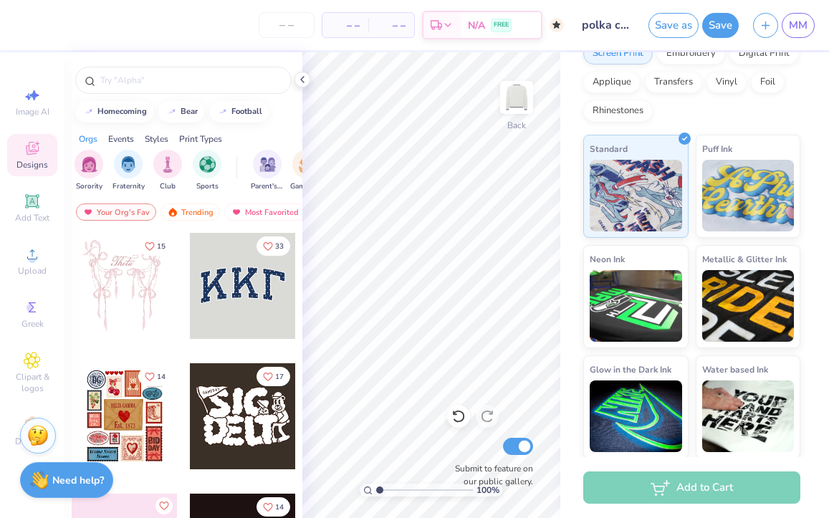
click at [32, 127] on div "Image AI Designs Add Text Upload Greek Clipart & logos Decorate" at bounding box center [32, 267] width 50 height 372
click at [41, 102] on div "Image AI" at bounding box center [32, 102] width 50 height 42
select select "4"
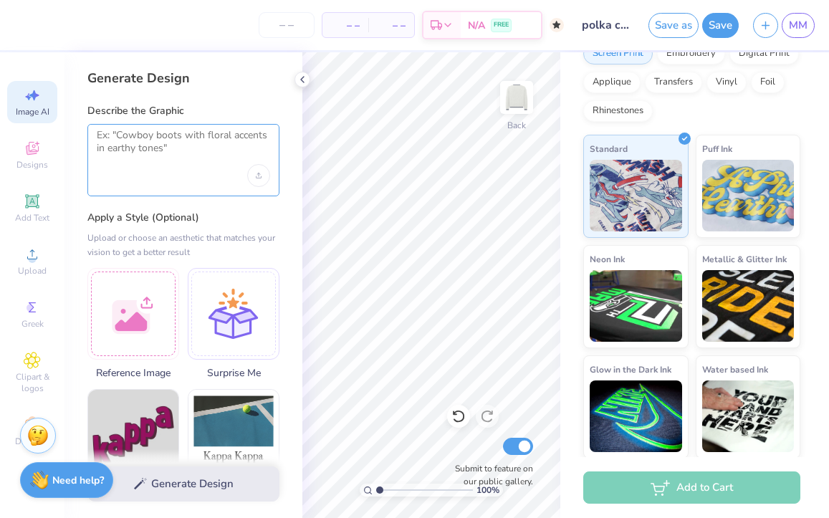
click at [187, 153] on textarea at bounding box center [183, 147] width 173 height 36
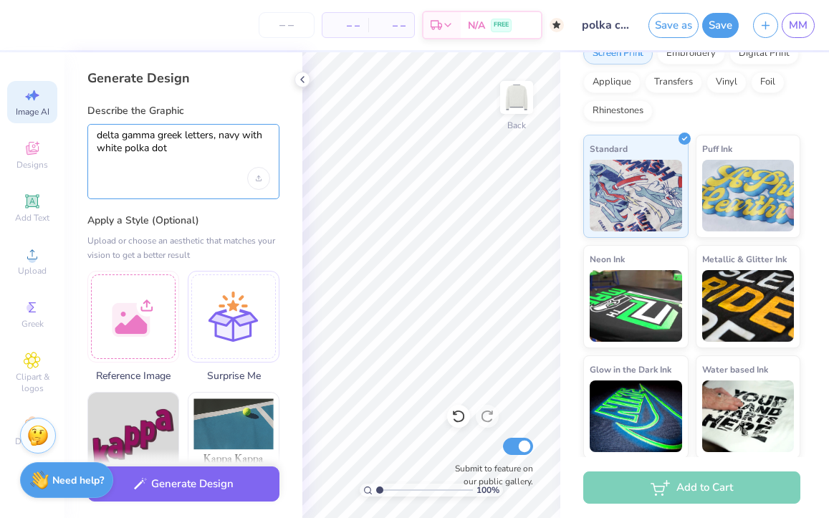
type textarea "delta gamma greek letters, navy with white polka dot"
click at [270, 166] on div "delta gamma greek letters, navy with white polka dot" at bounding box center [183, 161] width 192 height 75
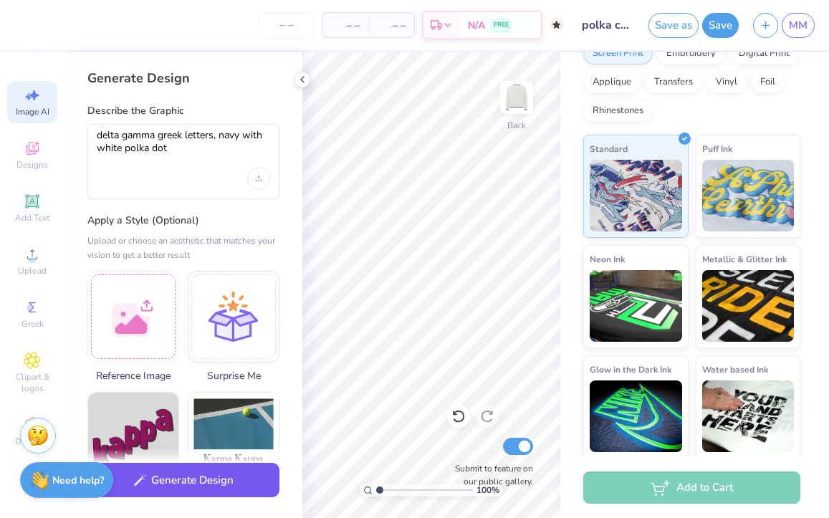
click at [192, 499] on div "Generate Design" at bounding box center [184, 484] width 238 height 70
click at [192, 487] on button "Generate Design" at bounding box center [183, 480] width 192 height 35
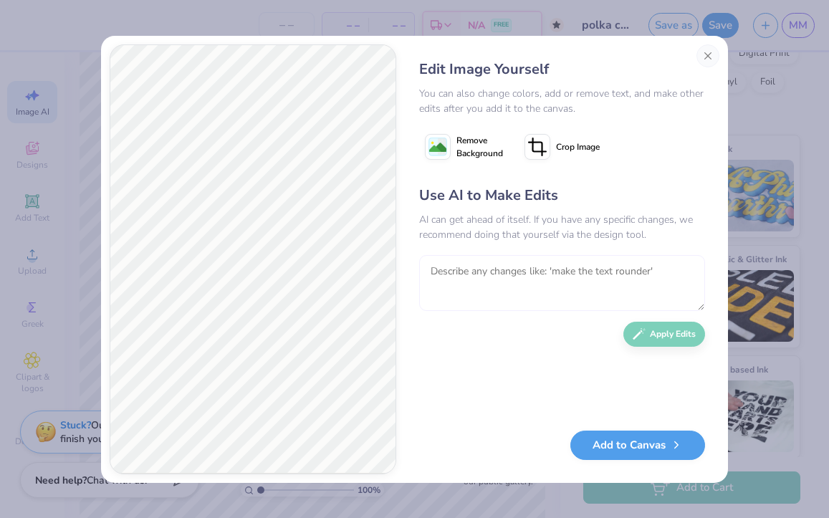
click at [439, 283] on textarea at bounding box center [562, 283] width 286 height 56
paste textarea "(ΔΓ)"
click at [434, 274] on textarea "(ΔΓ" at bounding box center [562, 283] width 286 height 56
click at [457, 279] on textarea "ΔΓ" at bounding box center [562, 283] width 286 height 56
type textarea "ΔΓ letters, less round"
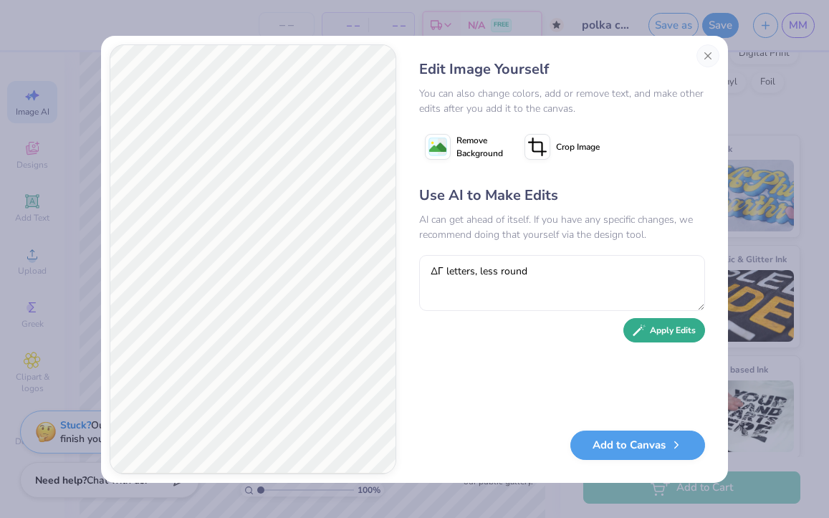
click at [667, 323] on button "Apply Edits" at bounding box center [665, 330] width 82 height 25
